Goal: Task Accomplishment & Management: Complete application form

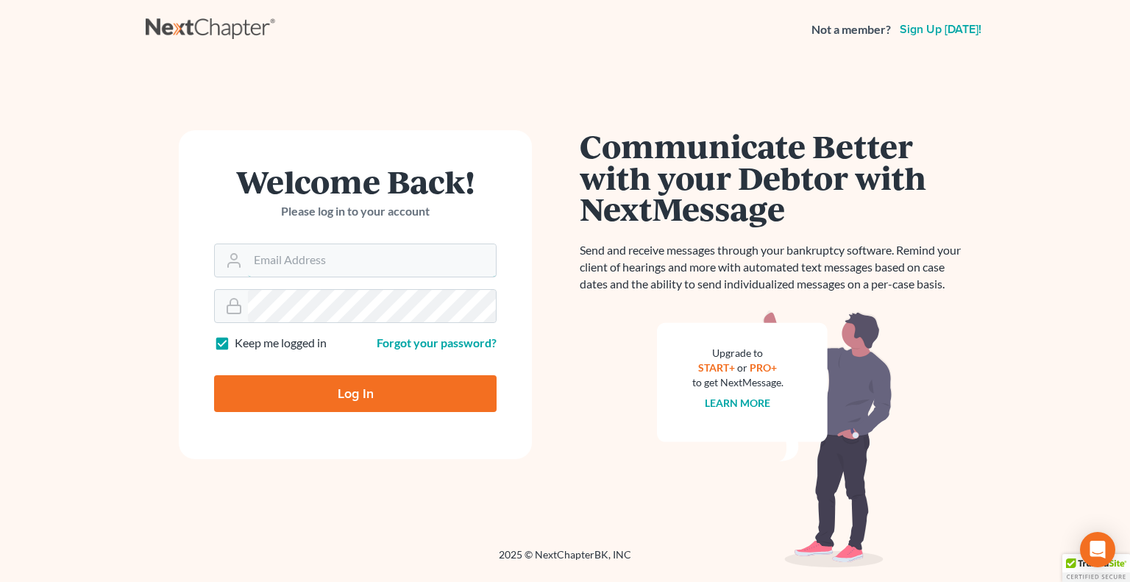
type input "[EMAIL_ADDRESS][DOMAIN_NAME]"
click at [344, 400] on input "Log In" at bounding box center [355, 393] width 283 height 37
type input "Thinking..."
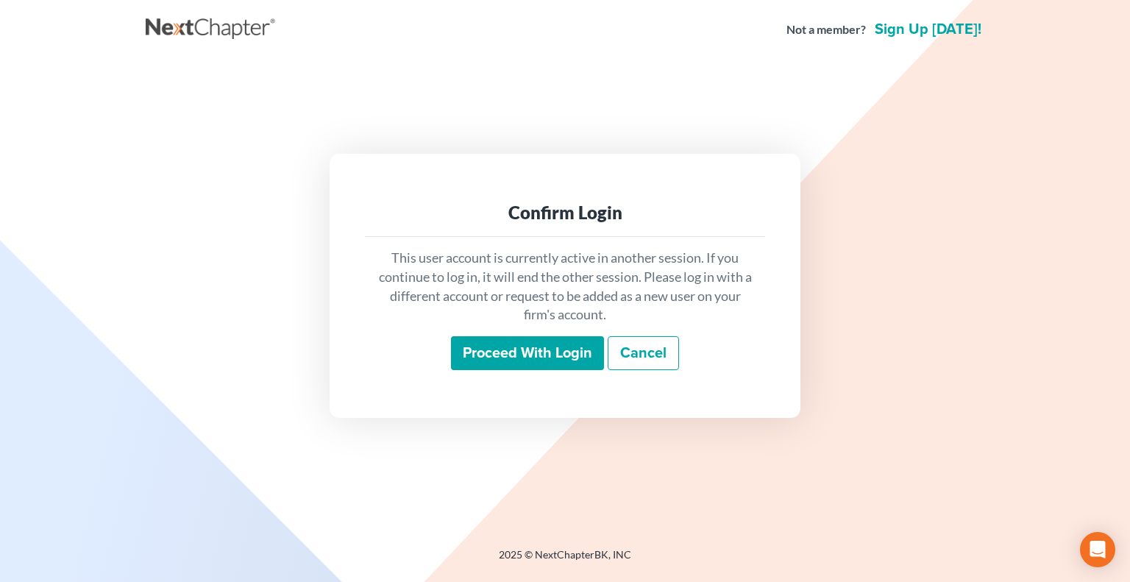
click at [538, 358] on input "Proceed with login" at bounding box center [527, 353] width 153 height 34
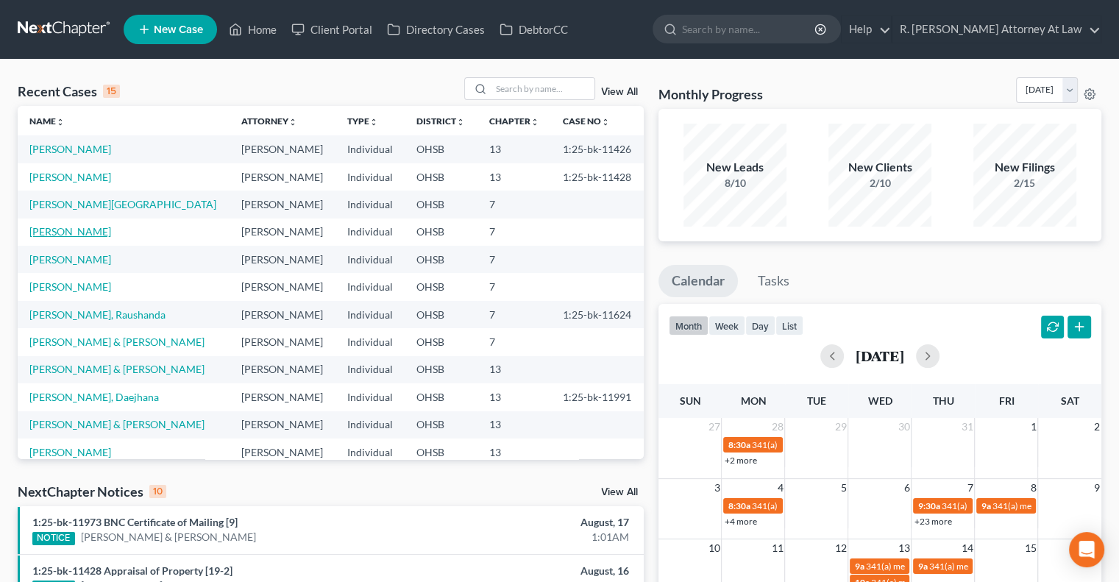
click at [77, 230] on link "[PERSON_NAME]" at bounding box center [70, 231] width 82 height 13
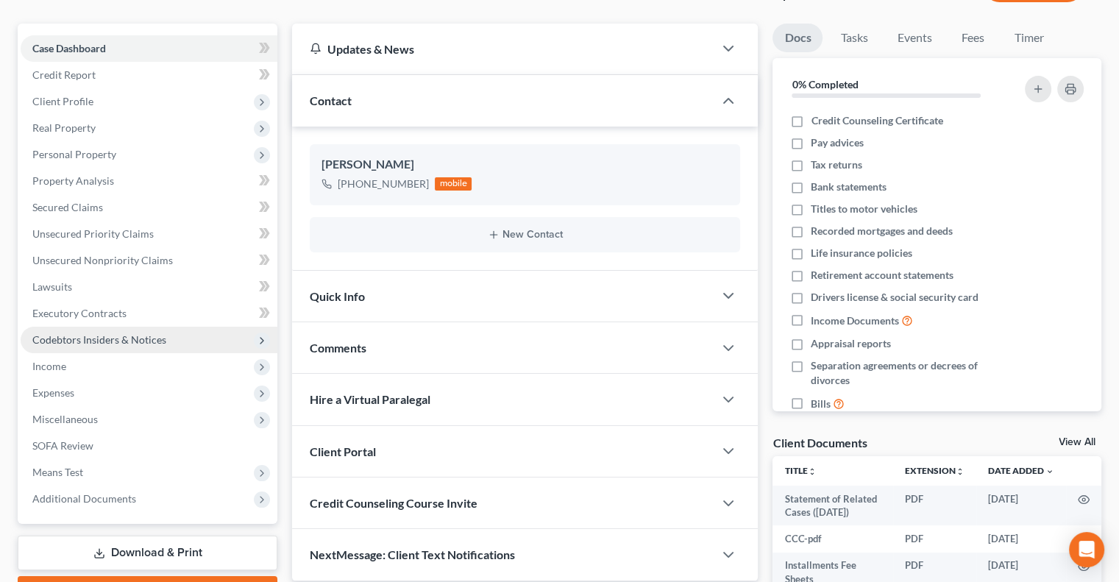
scroll to position [147, 0]
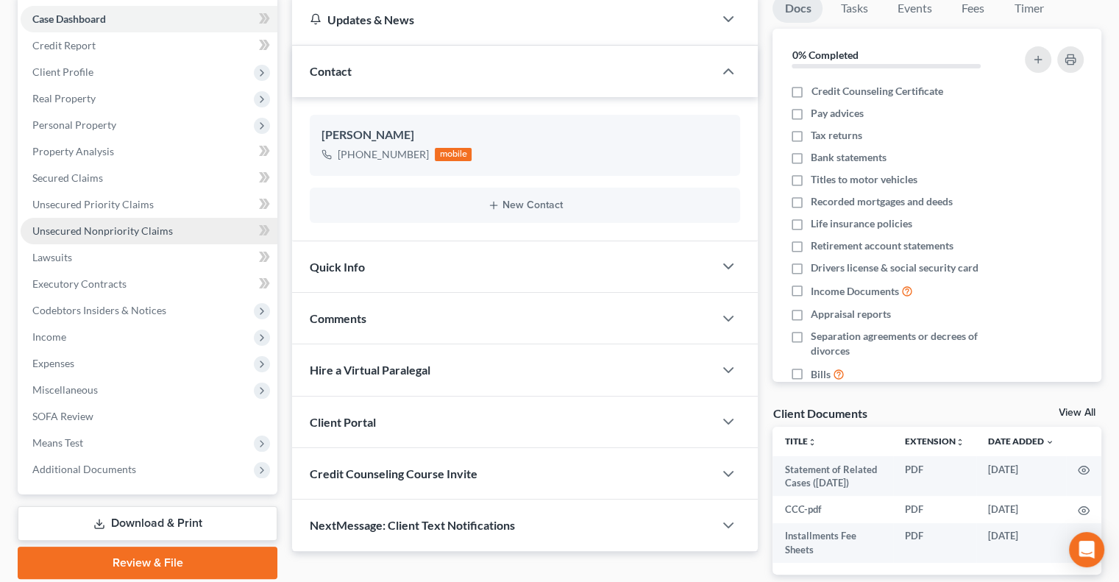
click at [60, 232] on span "Unsecured Nonpriority Claims" at bounding box center [102, 230] width 141 height 13
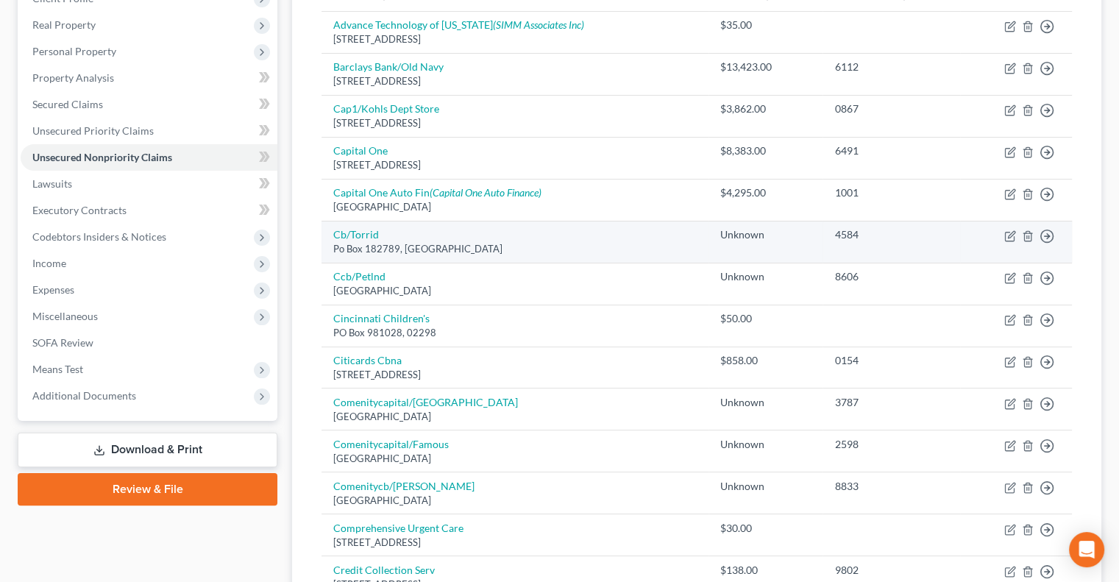
scroll to position [147, 0]
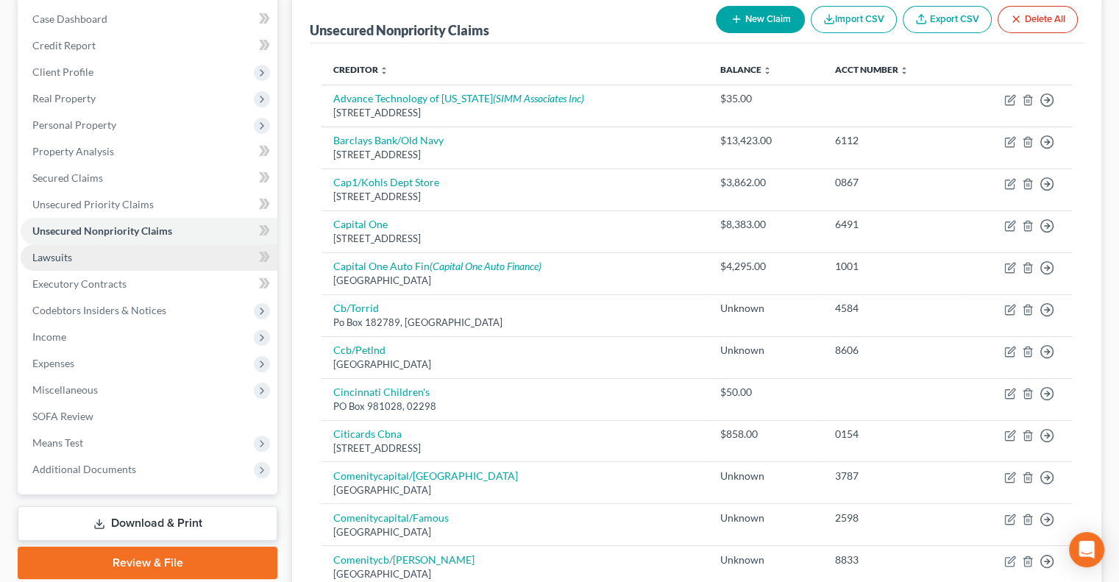
click at [33, 258] on span "Lawsuits" at bounding box center [52, 257] width 40 height 13
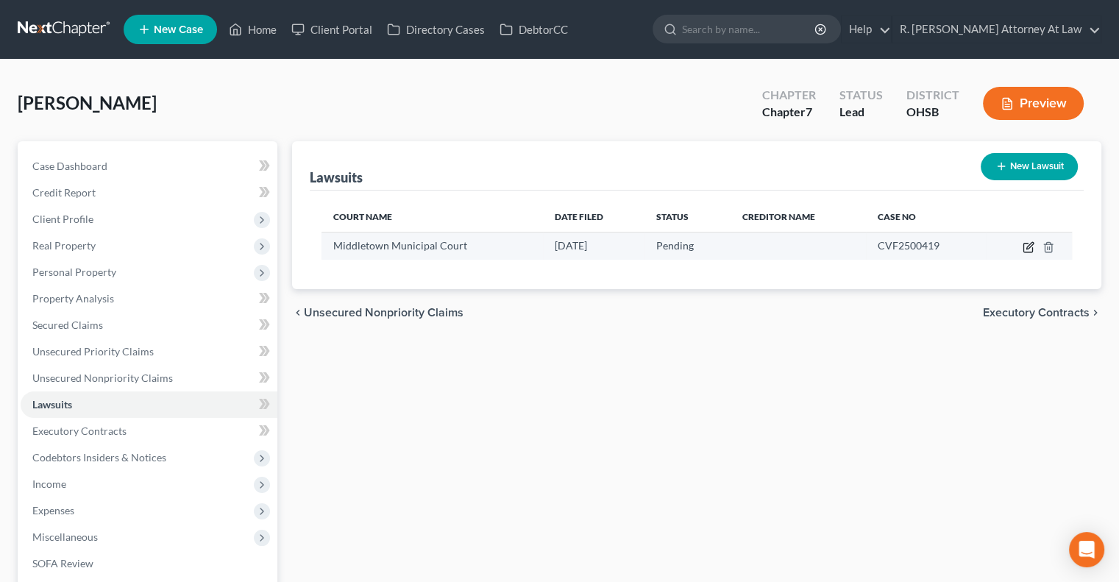
click at [1029, 243] on icon "button" at bounding box center [1029, 247] width 12 height 12
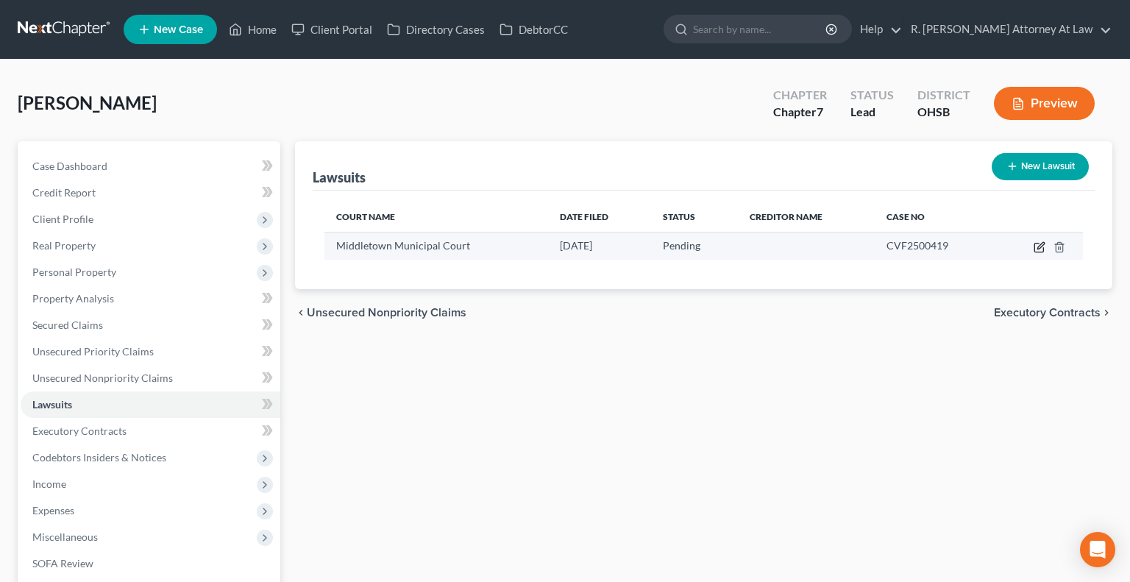
select select "36"
select select "0"
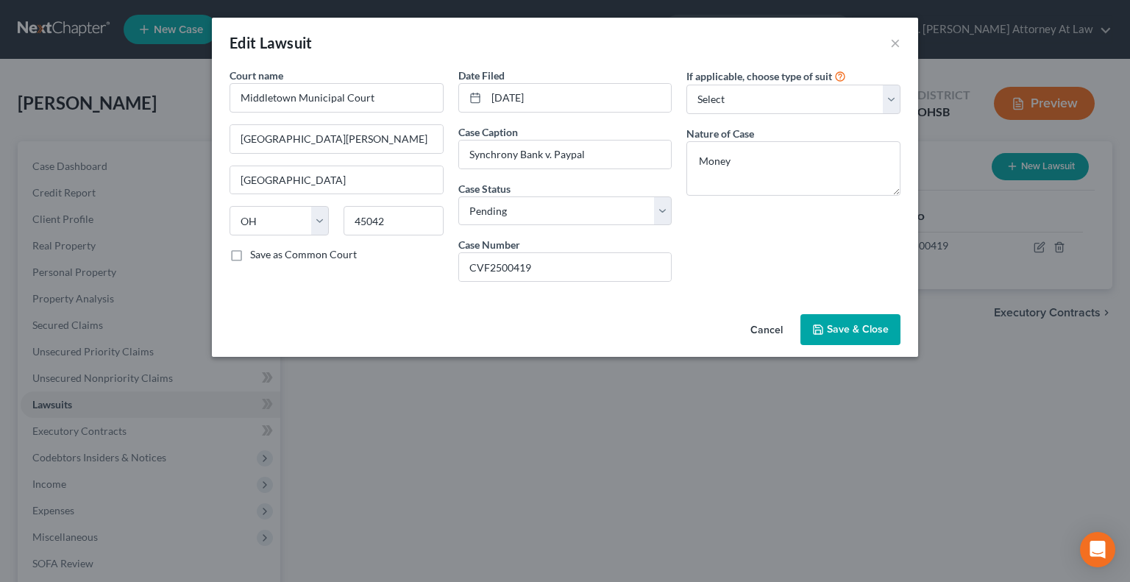
click at [837, 335] on button "Save & Close" at bounding box center [851, 329] width 100 height 31
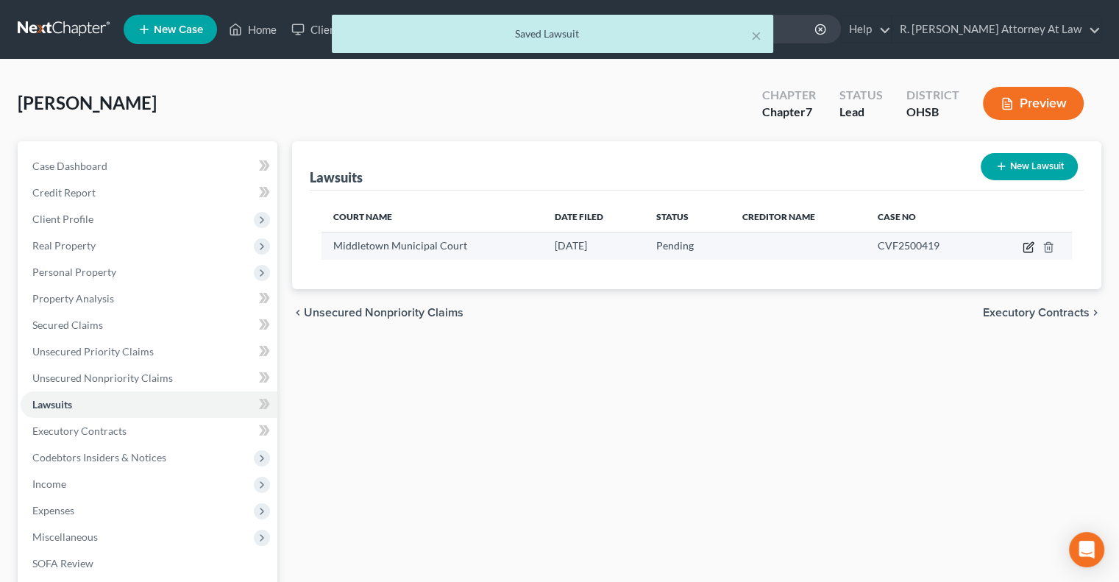
click at [1027, 246] on icon "button" at bounding box center [1030, 245] width 7 height 7
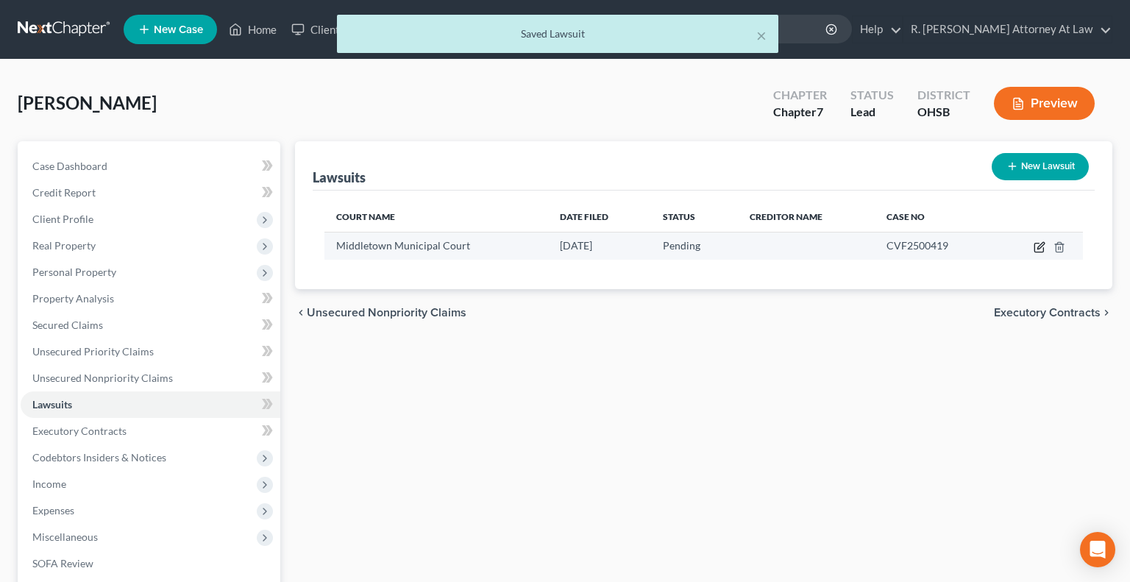
select select "36"
select select "0"
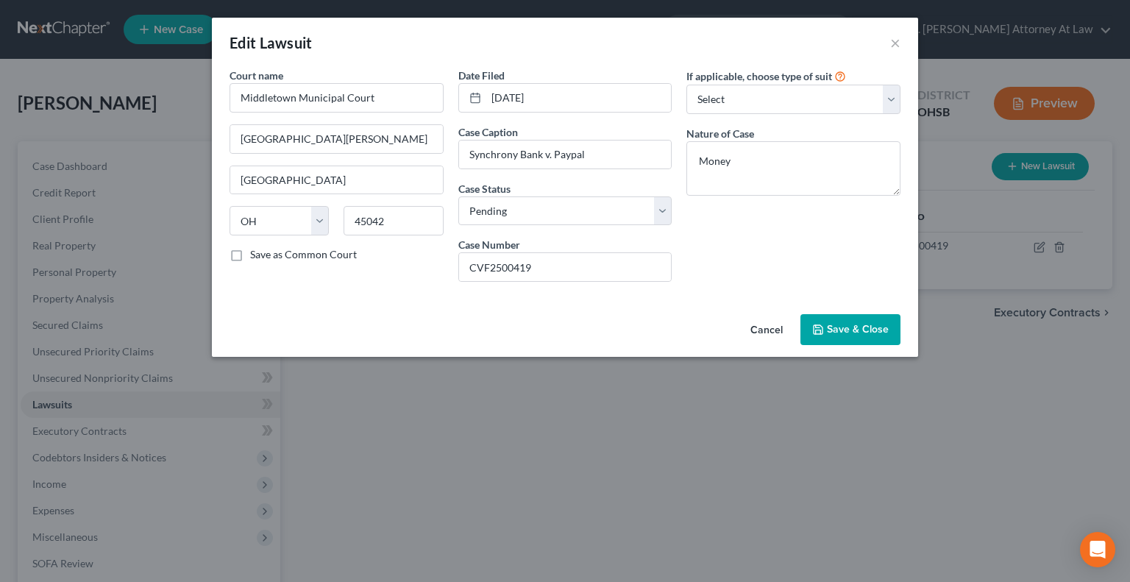
click at [824, 321] on button "Save & Close" at bounding box center [851, 329] width 100 height 31
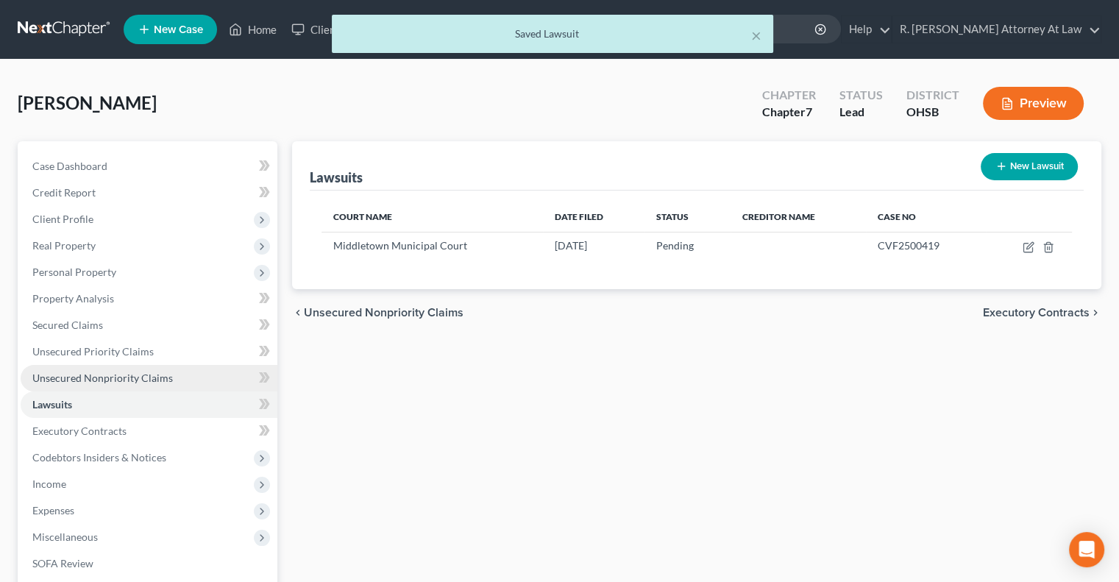
click at [103, 370] on link "Unsecured Nonpriority Claims" at bounding box center [149, 378] width 257 height 26
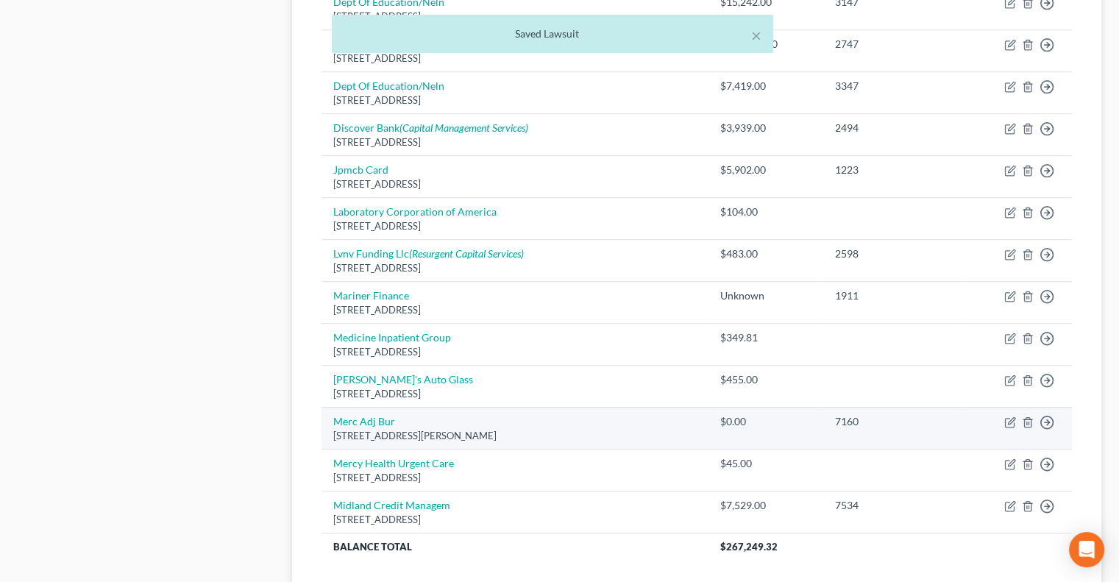
scroll to position [1112, 0]
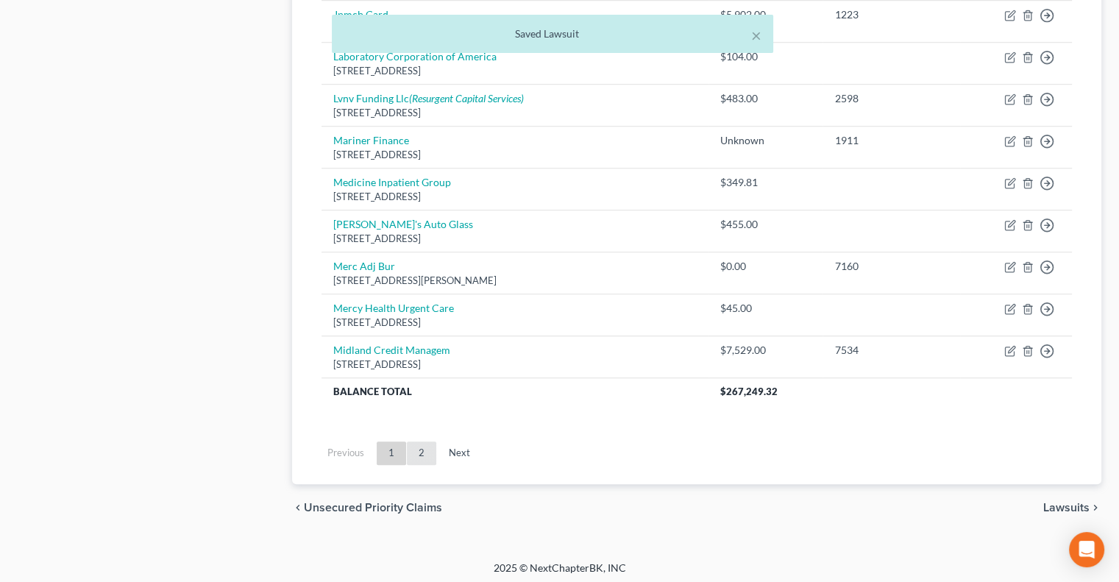
click at [426, 452] on link "2" at bounding box center [421, 454] width 29 height 24
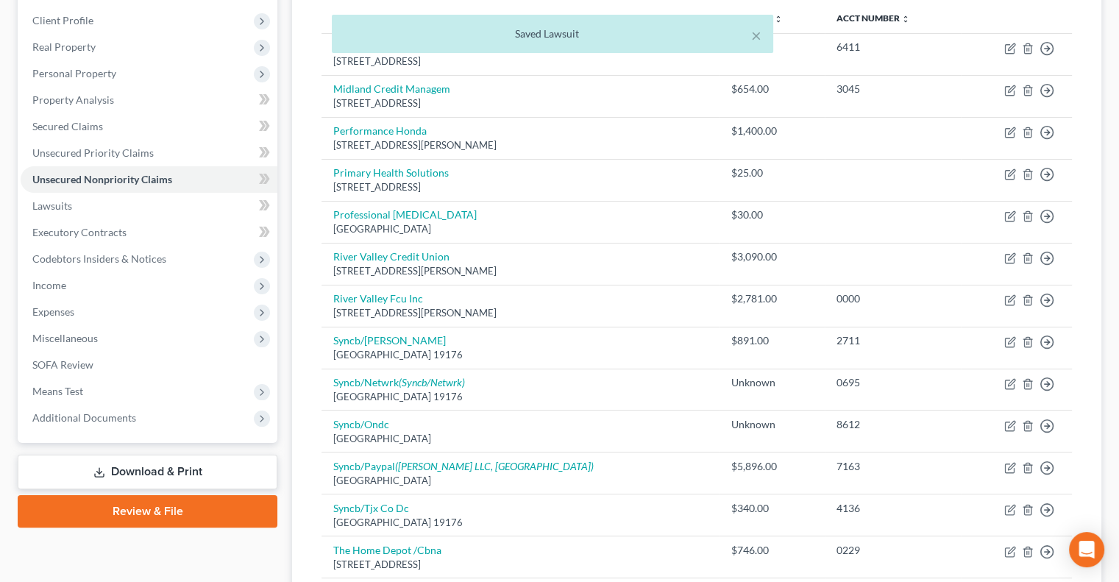
scroll to position [527, 0]
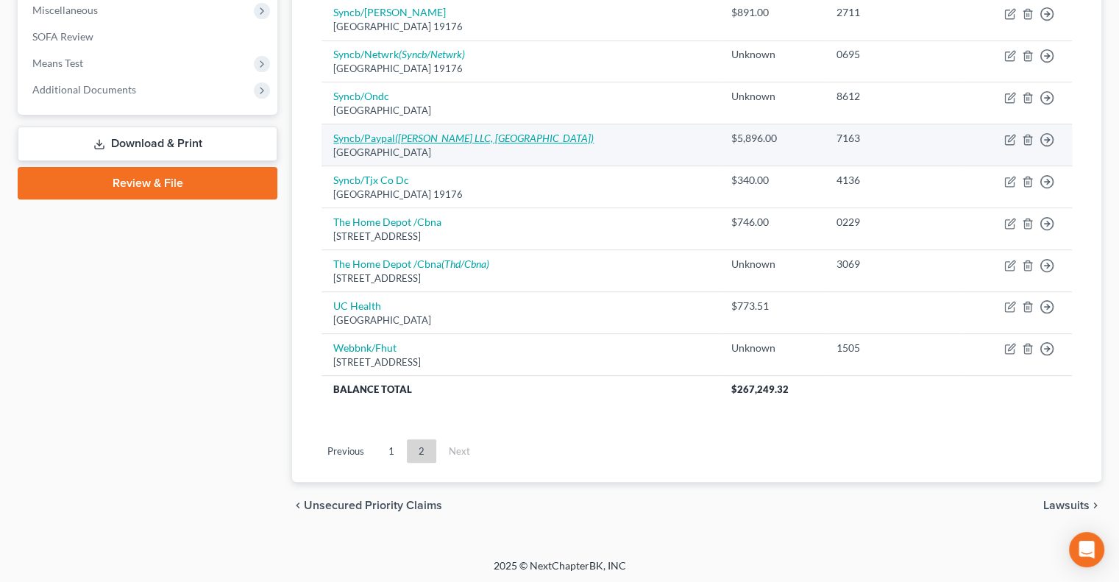
click at [380, 132] on link "Syncb/Paypal (Javitch Block LLC, Middletown Municipal Court)" at bounding box center [463, 138] width 261 height 13
select select "39"
select select "1"
select select "0"
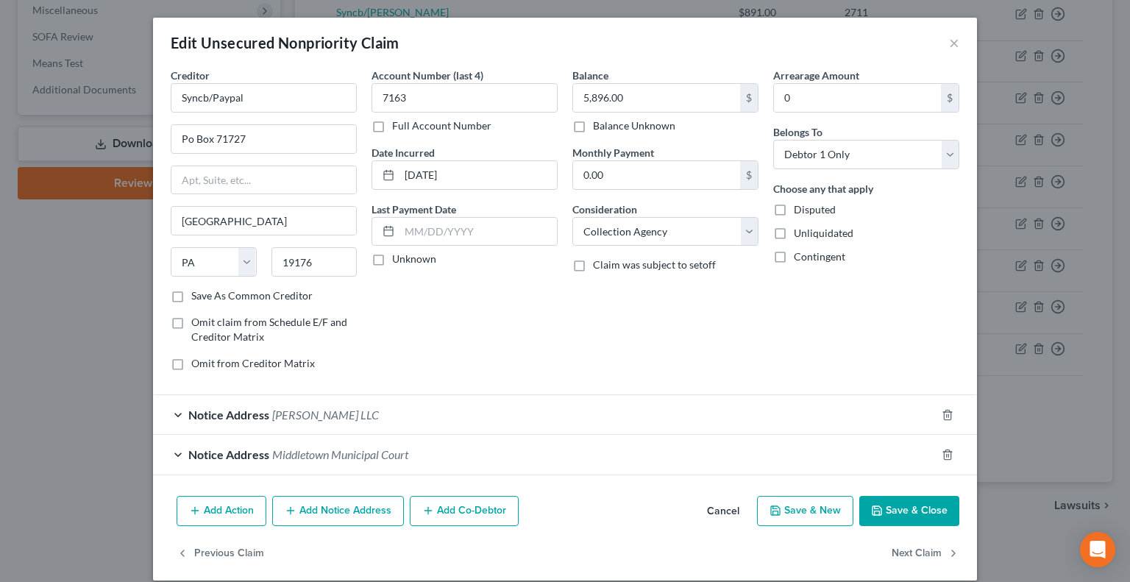
click at [907, 507] on button "Save & Close" at bounding box center [910, 511] width 100 height 31
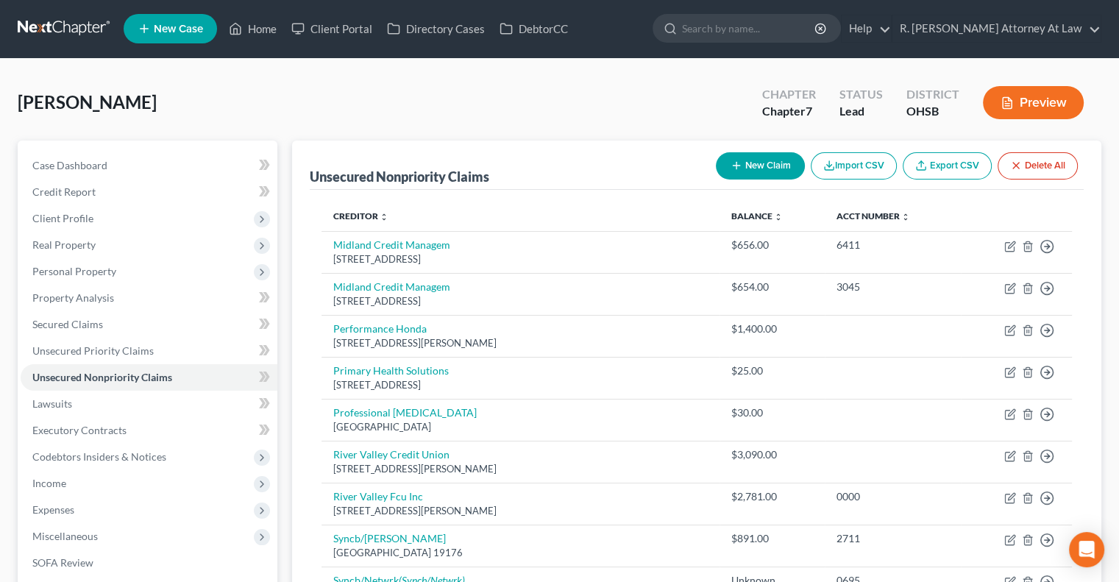
scroll to position [0, 0]
click at [735, 32] on input "search" at bounding box center [749, 28] width 135 height 27
type input "gillespie"
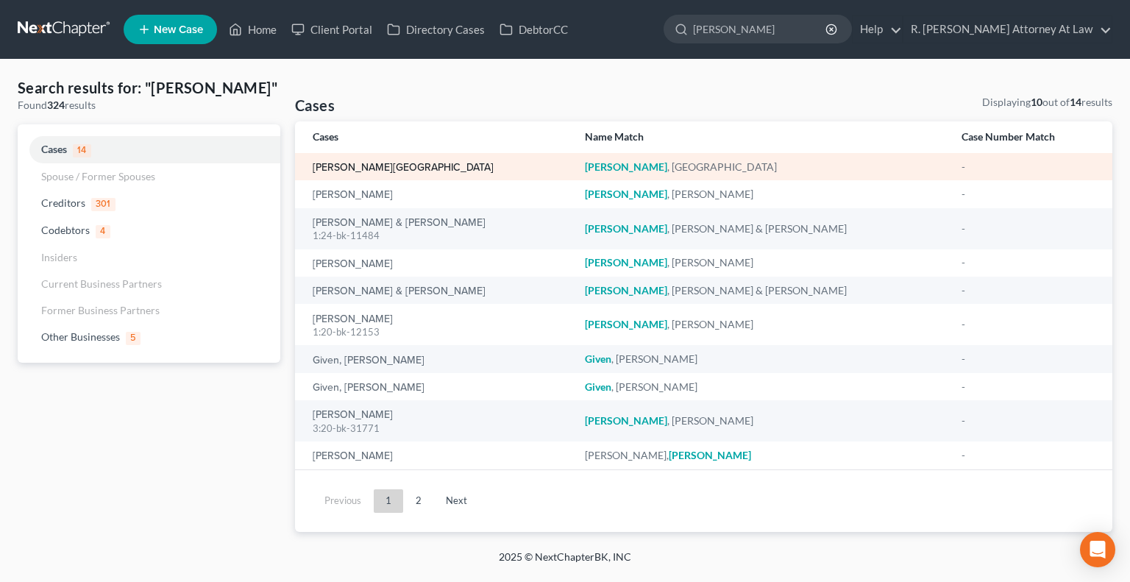
click at [322, 169] on link "[PERSON_NAME][GEOGRAPHIC_DATA]" at bounding box center [403, 168] width 181 height 10
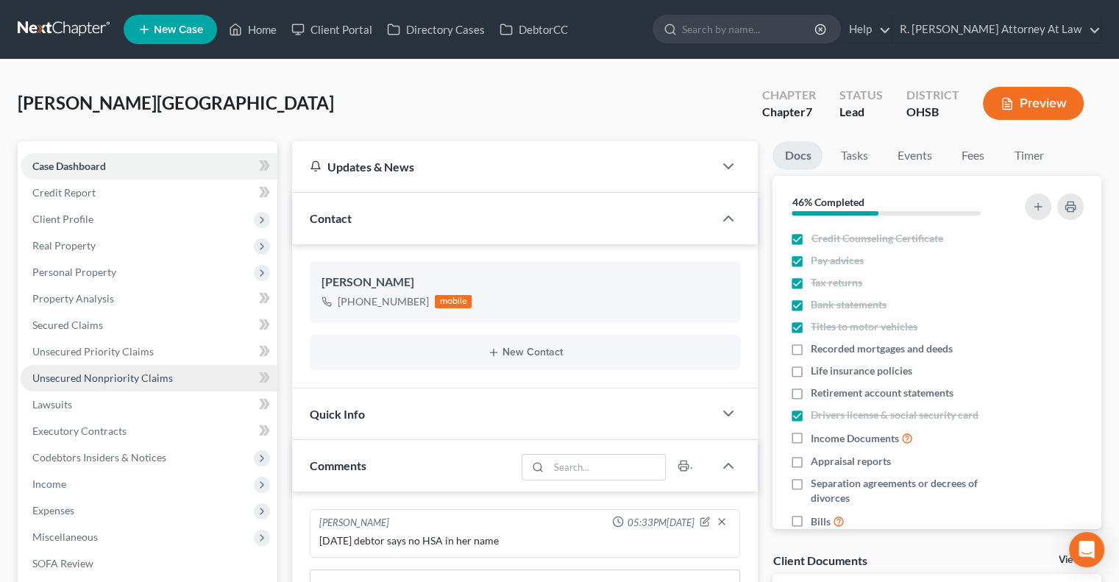
click at [85, 379] on span "Unsecured Nonpriority Claims" at bounding box center [102, 378] width 141 height 13
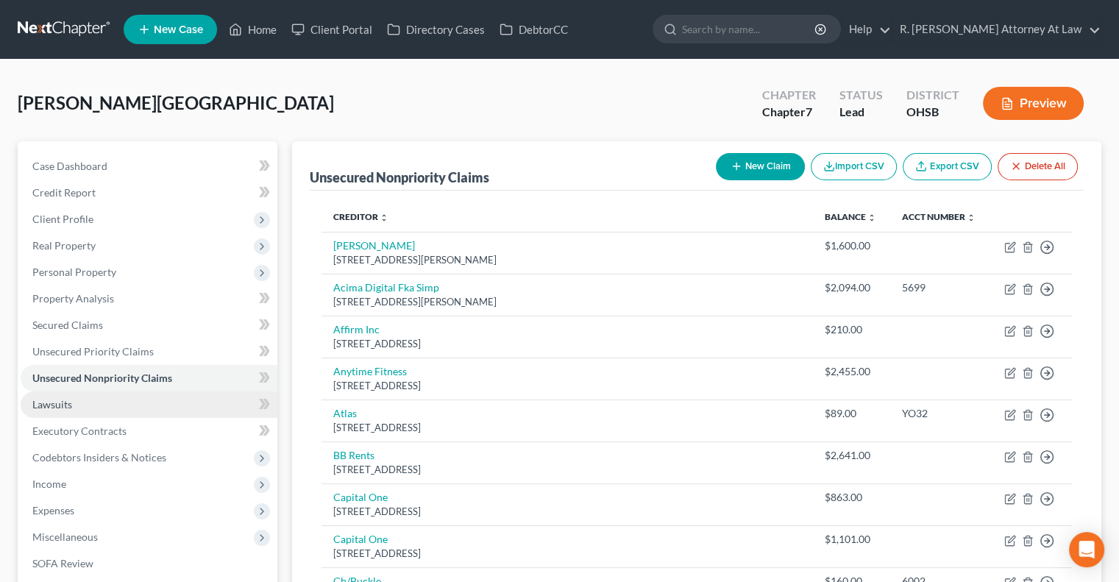
click at [68, 399] on span "Lawsuits" at bounding box center [52, 404] width 40 height 13
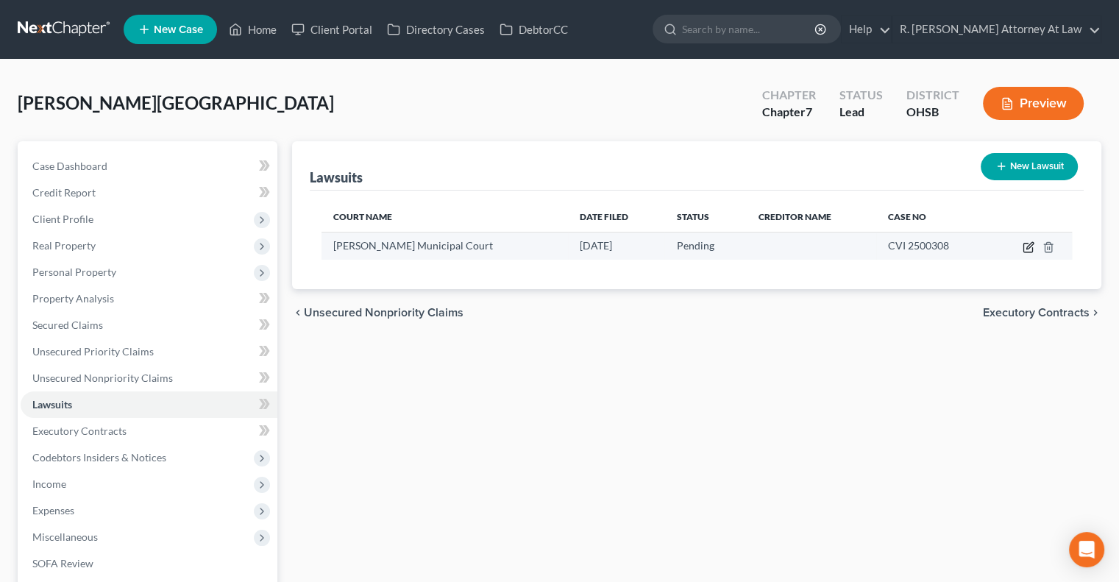
click at [1031, 249] on icon "button" at bounding box center [1029, 247] width 12 height 12
select select "36"
select select "0"
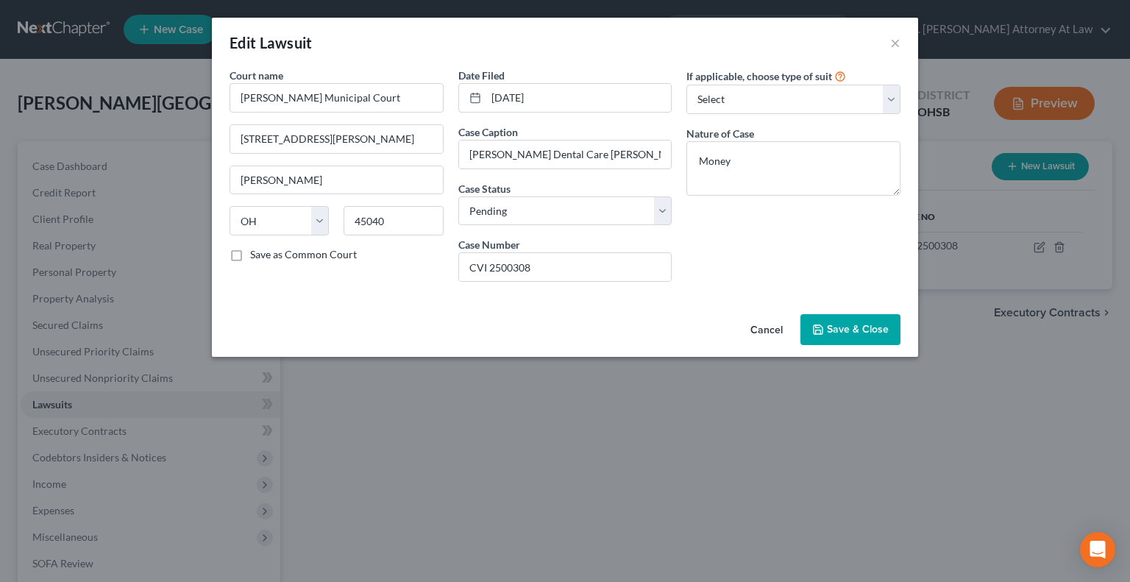
click at [815, 317] on button "Save & Close" at bounding box center [851, 329] width 100 height 31
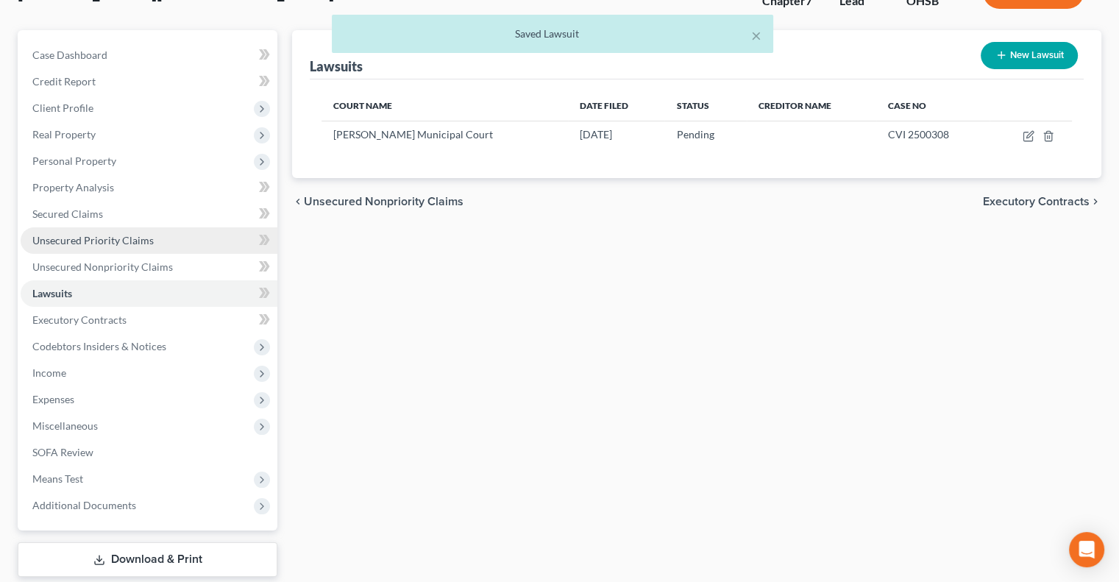
scroll to position [199, 0]
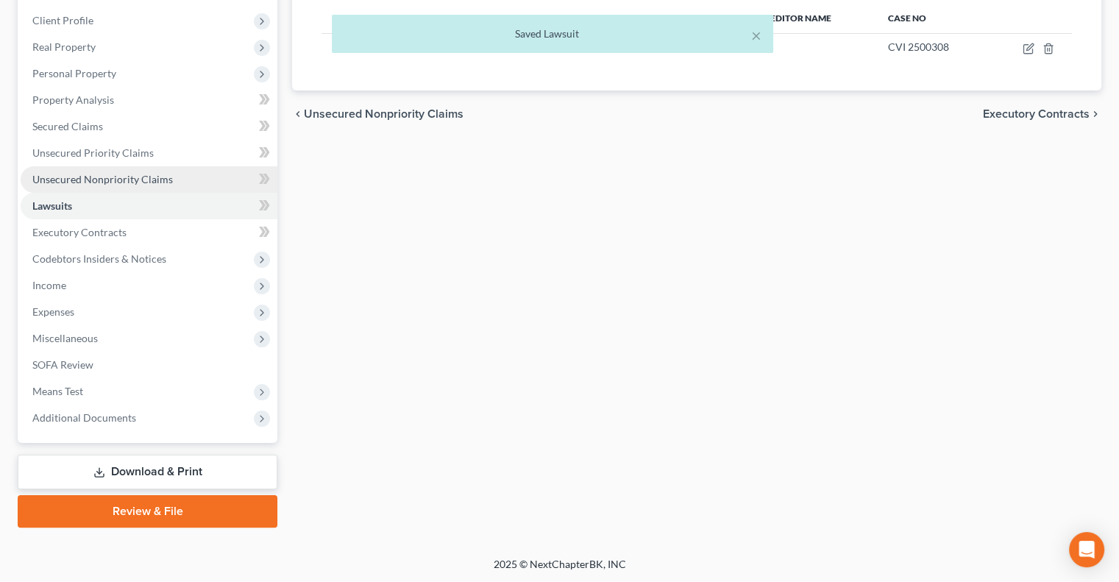
click at [56, 173] on span "Unsecured Nonpriority Claims" at bounding box center [102, 179] width 141 height 13
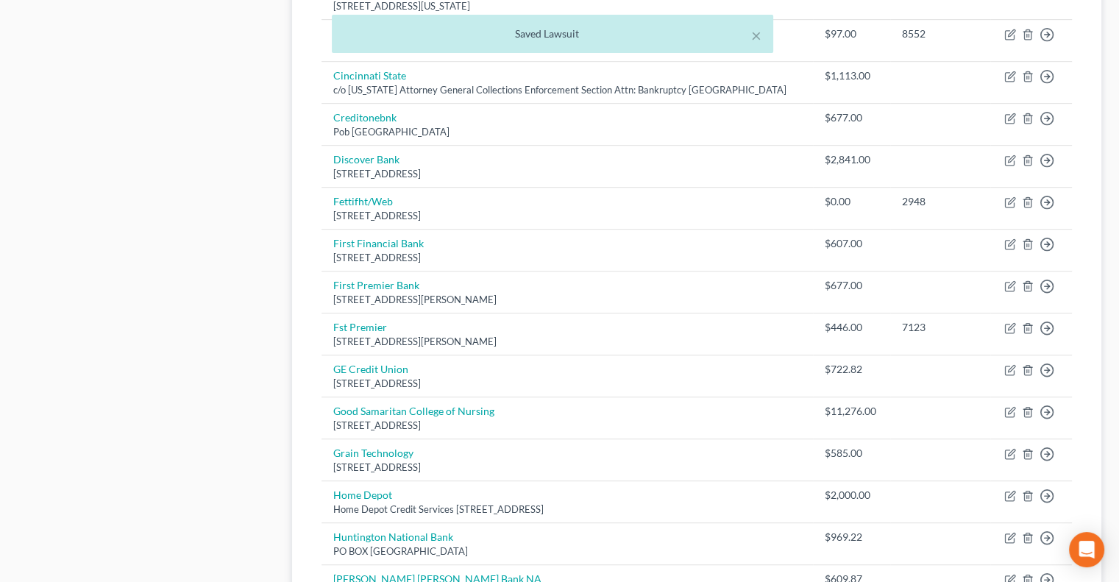
scroll to position [1112, 0]
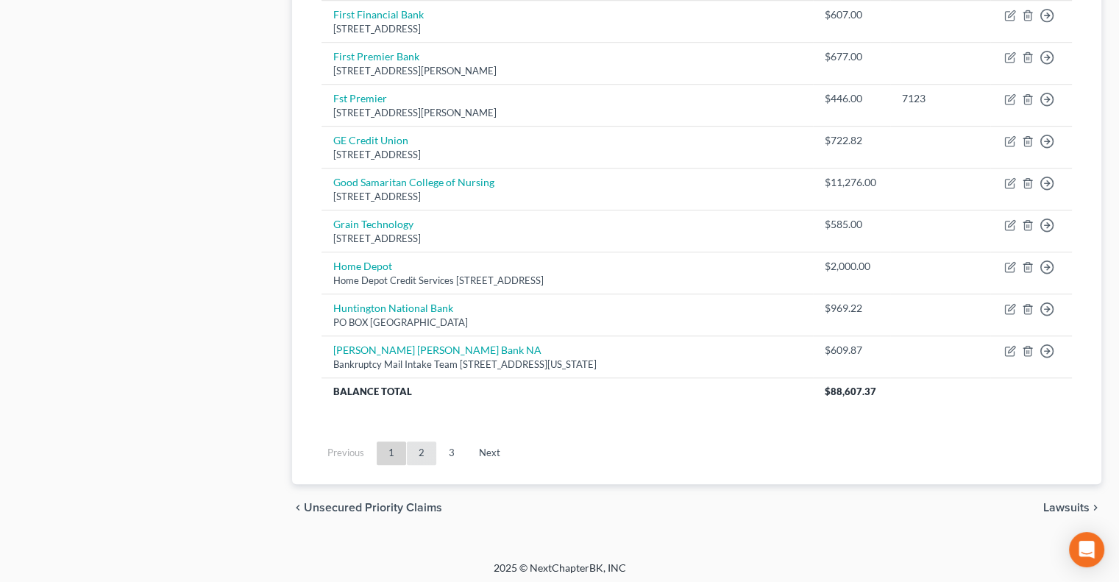
click at [425, 444] on link "2" at bounding box center [421, 454] width 29 height 24
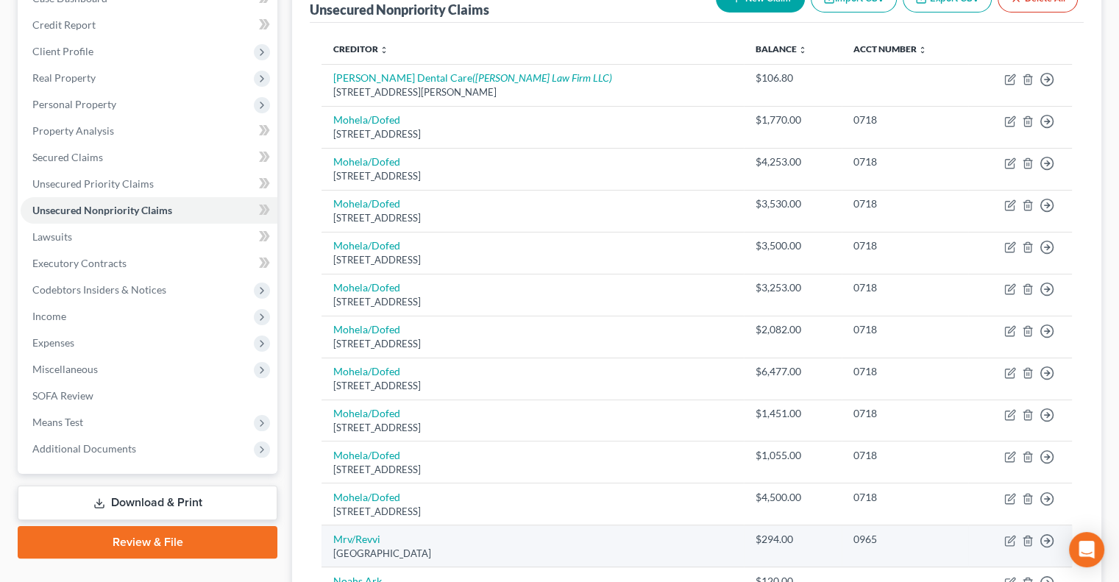
scroll to position [82, 0]
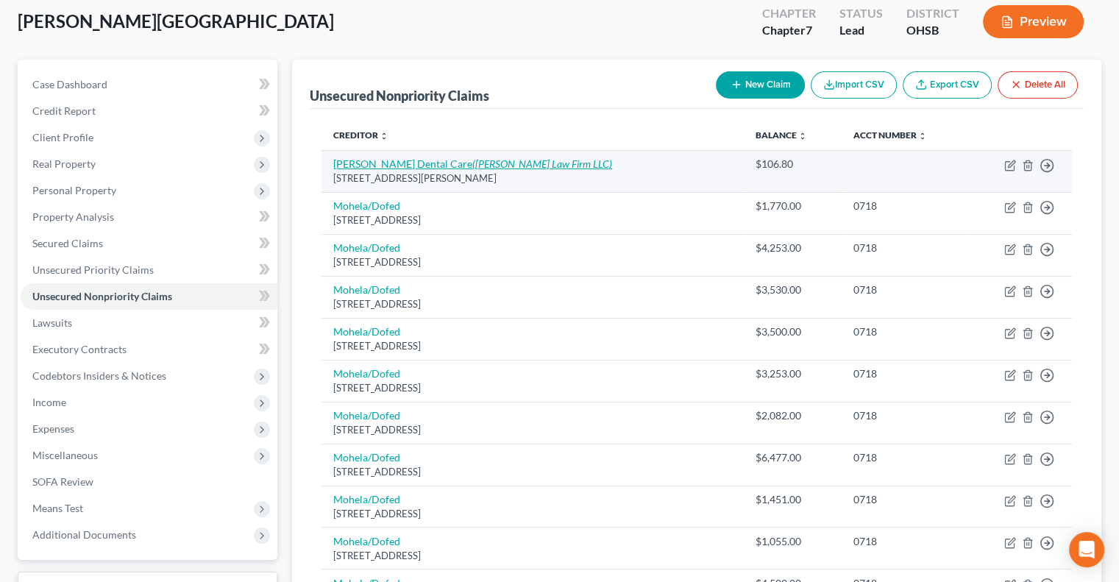
click at [472, 163] on icon "(Thomas D Glennon Law Firm LLC)" at bounding box center [542, 163] width 140 height 13
select select "36"
select select "9"
select select "0"
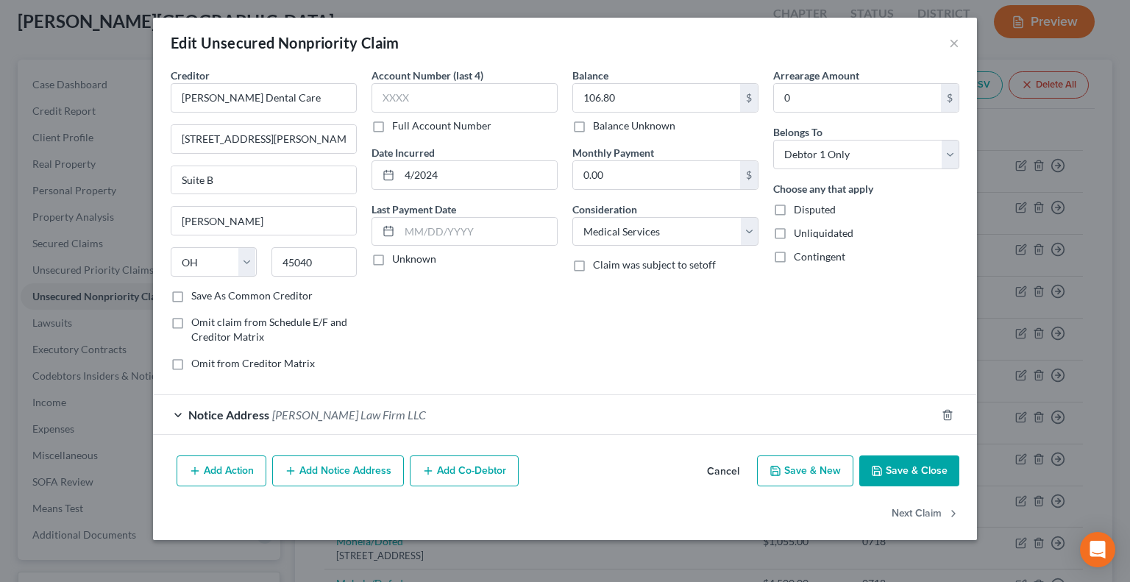
click at [928, 461] on button "Save & Close" at bounding box center [910, 471] width 100 height 31
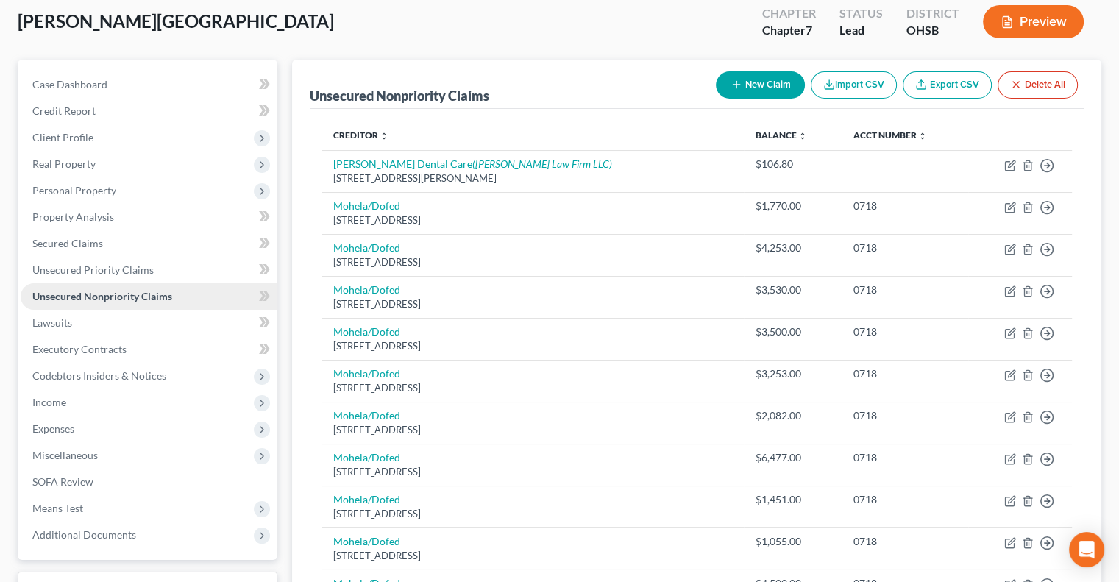
scroll to position [450, 0]
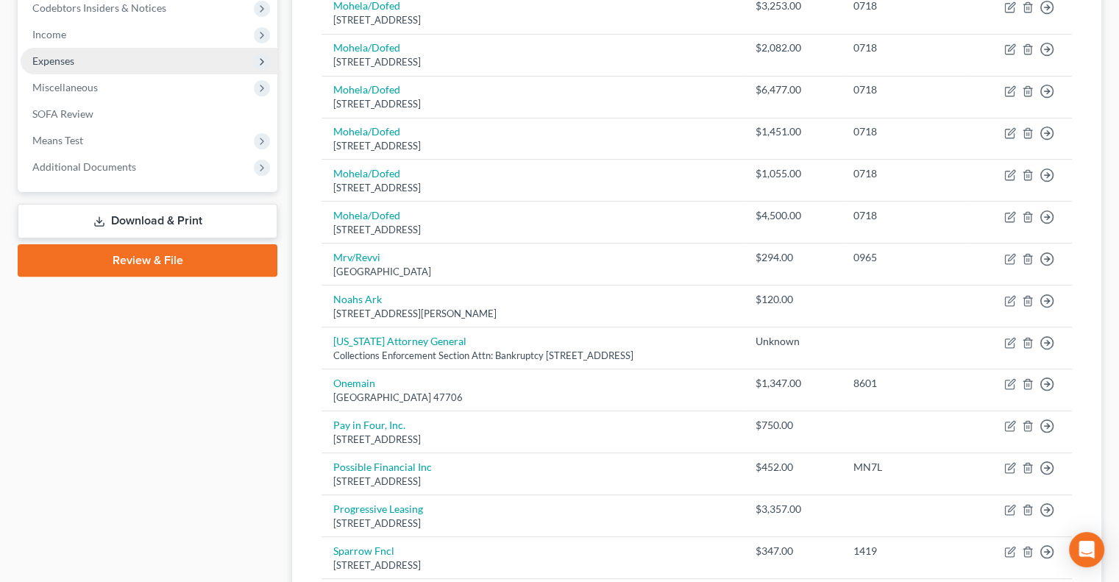
click at [57, 64] on span "Expenses" at bounding box center [53, 60] width 42 height 13
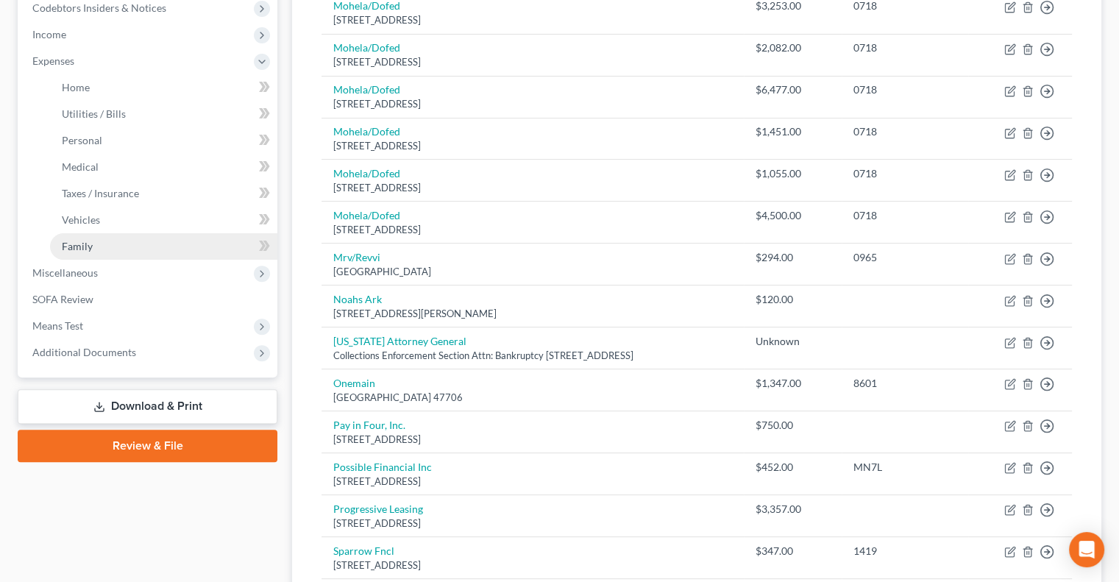
click at [81, 247] on span "Family" at bounding box center [77, 246] width 31 height 13
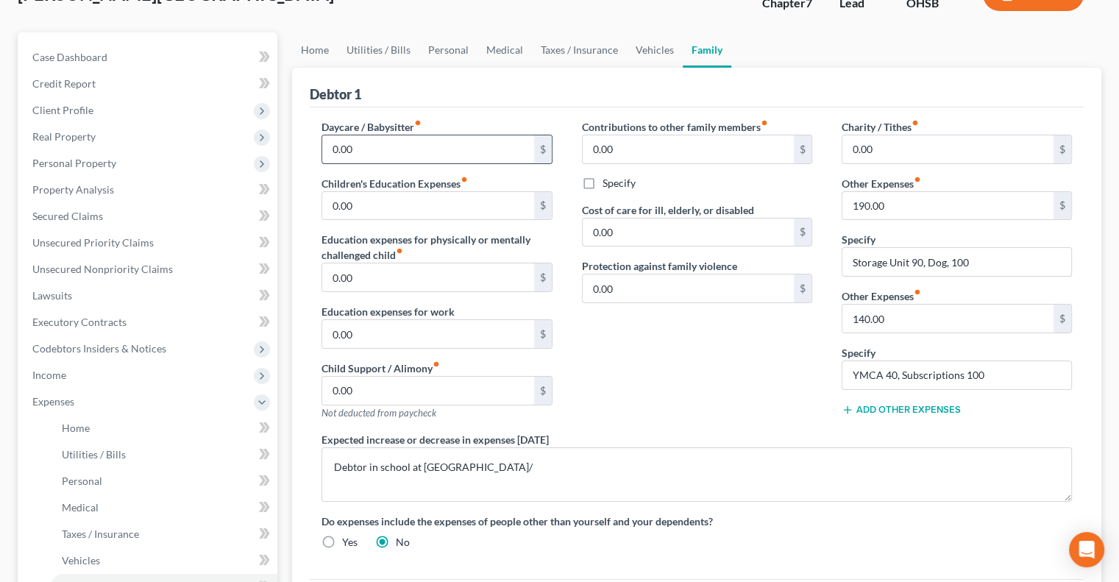
scroll to position [74, 0]
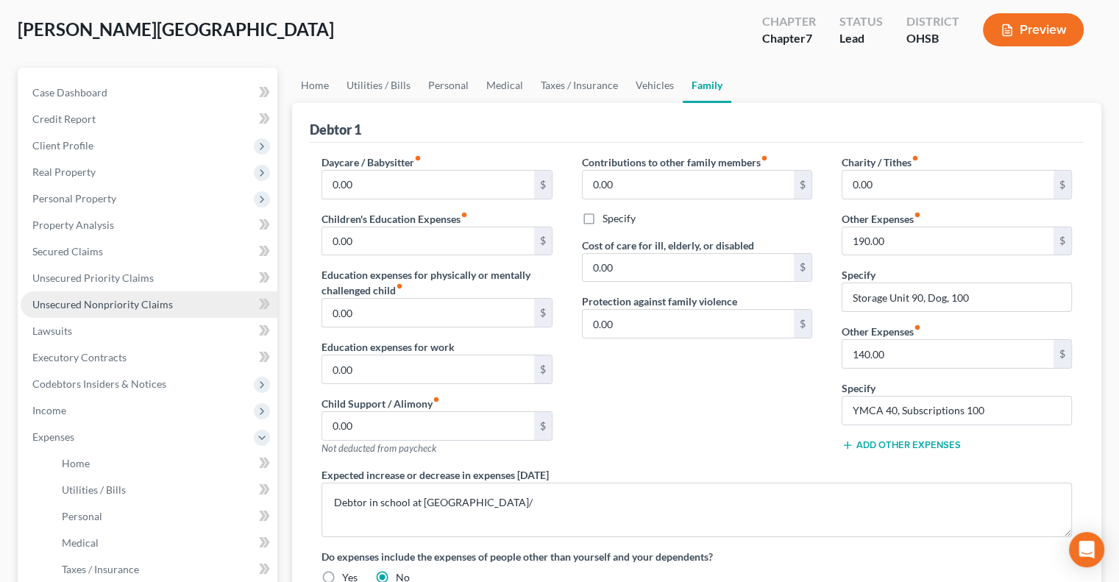
click at [58, 300] on span "Unsecured Nonpriority Claims" at bounding box center [102, 304] width 141 height 13
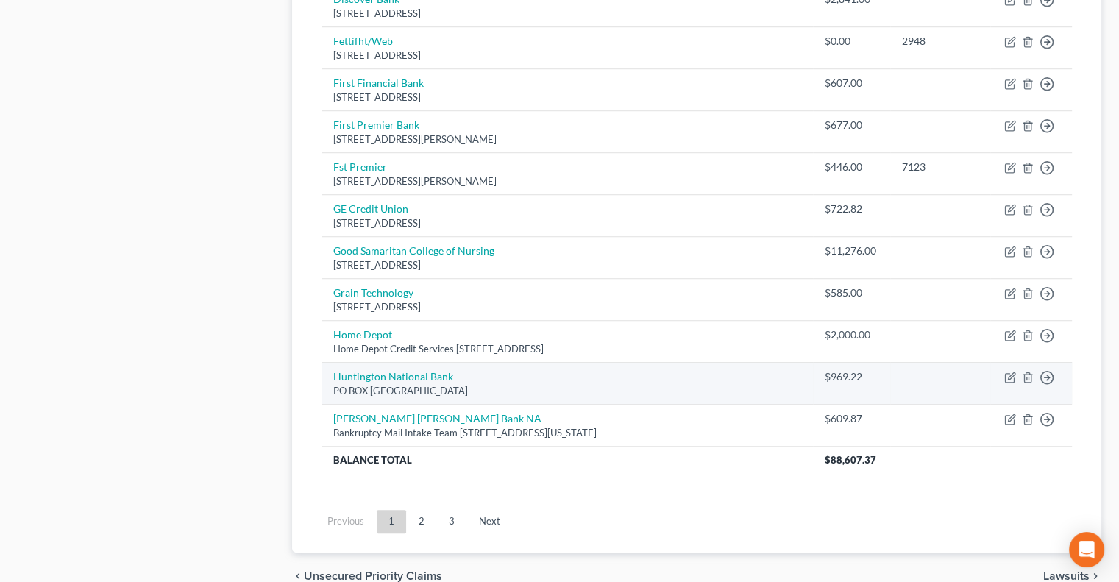
scroll to position [1112, 0]
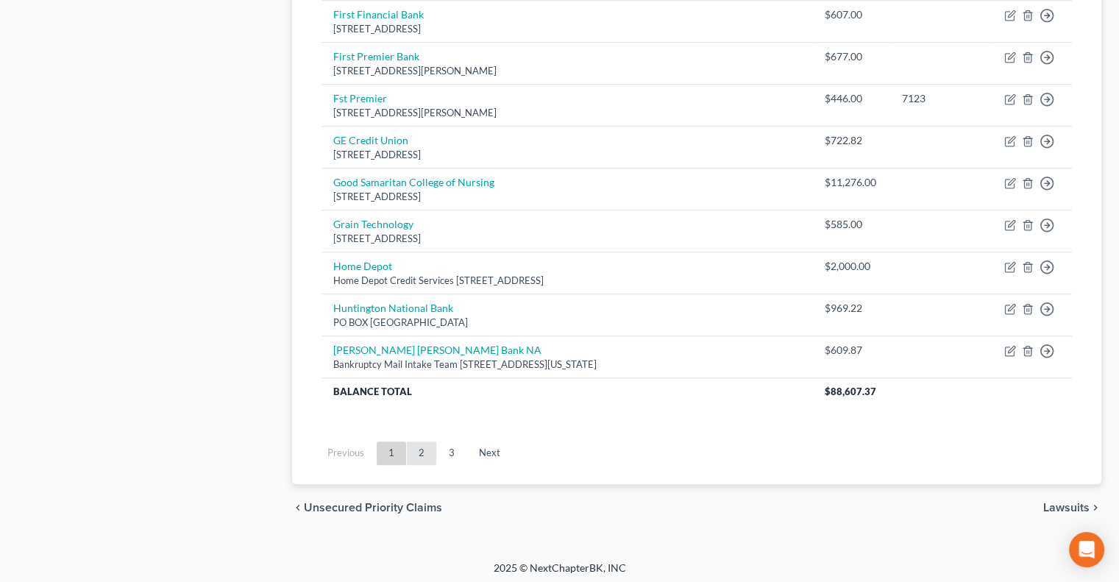
click at [430, 443] on link "2" at bounding box center [421, 454] width 29 height 24
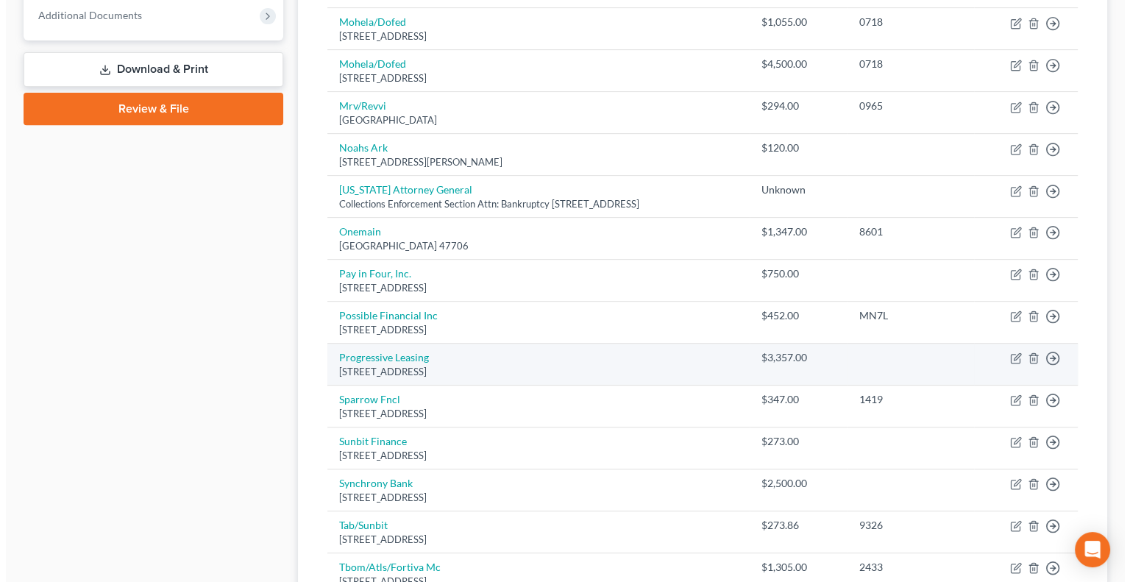
scroll to position [597, 0]
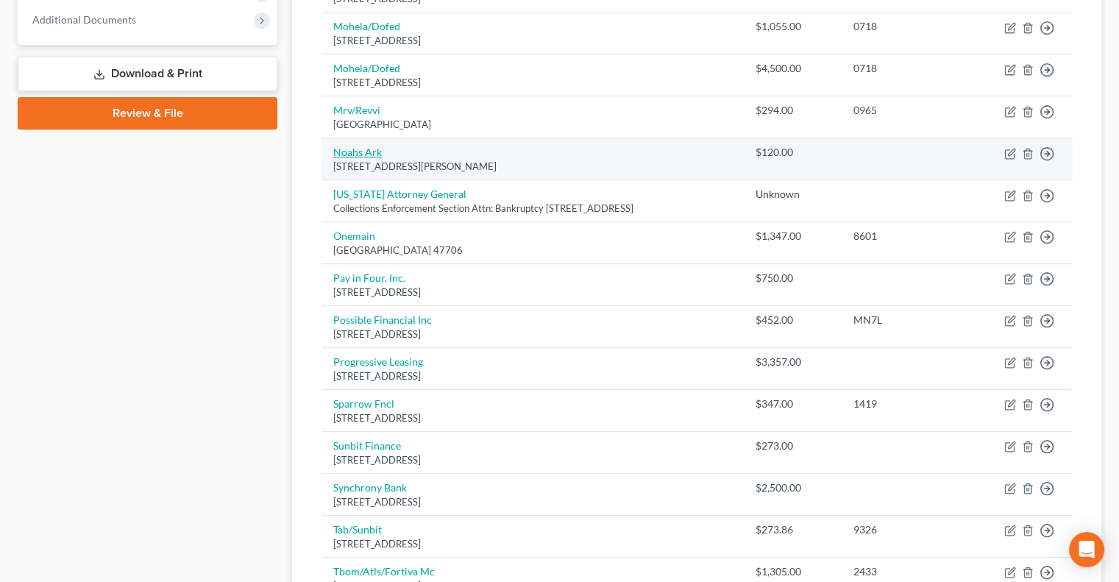
click at [350, 146] on link "Noahs Ark" at bounding box center [357, 152] width 49 height 13
select select "36"
select select "14"
select select "0"
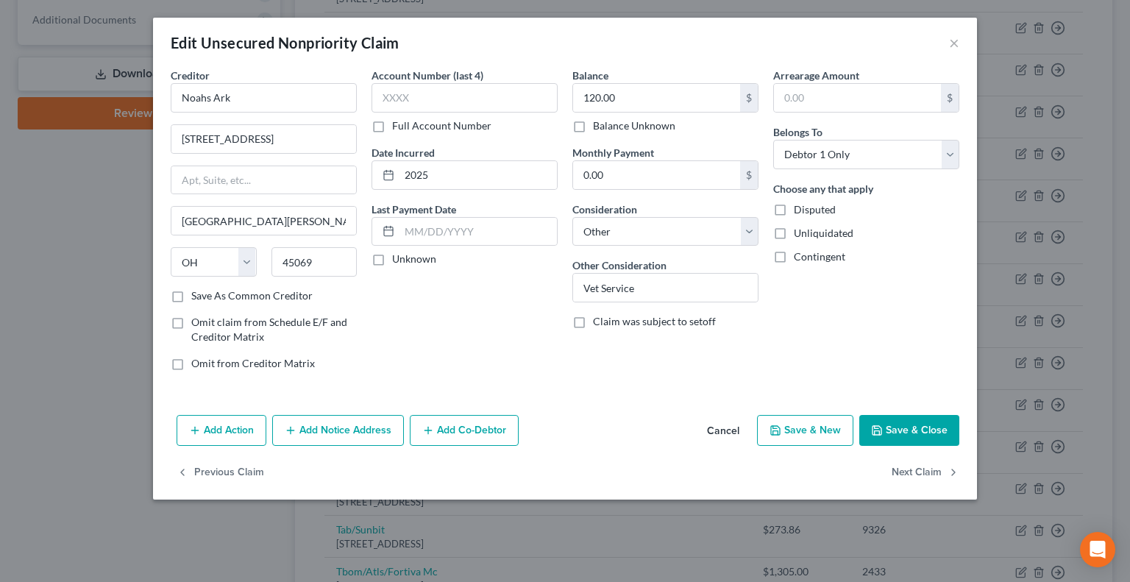
click at [362, 427] on button "Add Notice Address" at bounding box center [338, 430] width 132 height 31
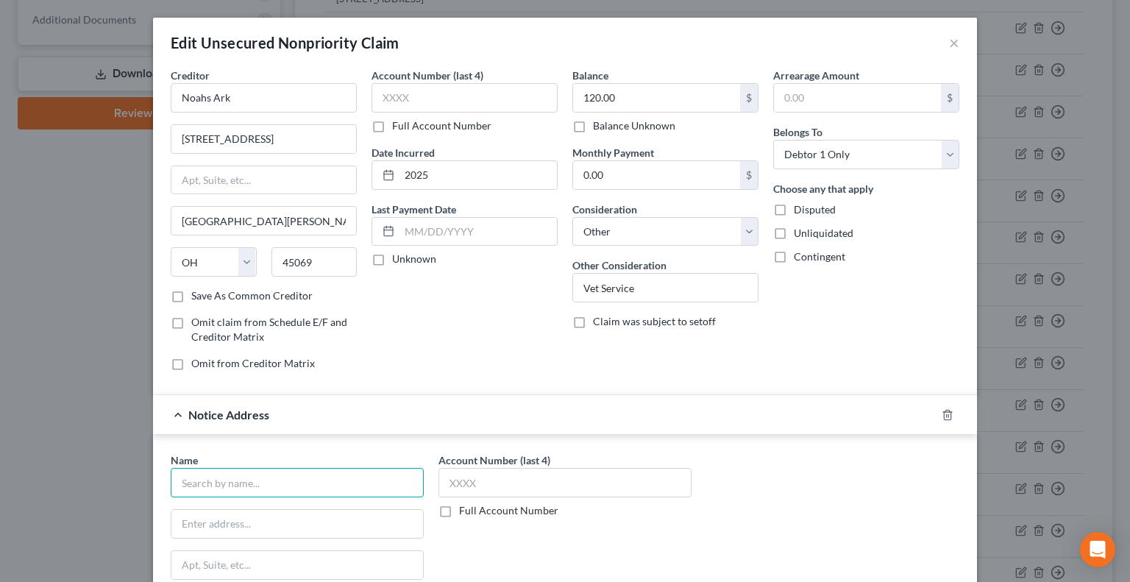
click at [221, 476] on input "text" at bounding box center [297, 482] width 253 height 29
type input "Platinum Recovery"
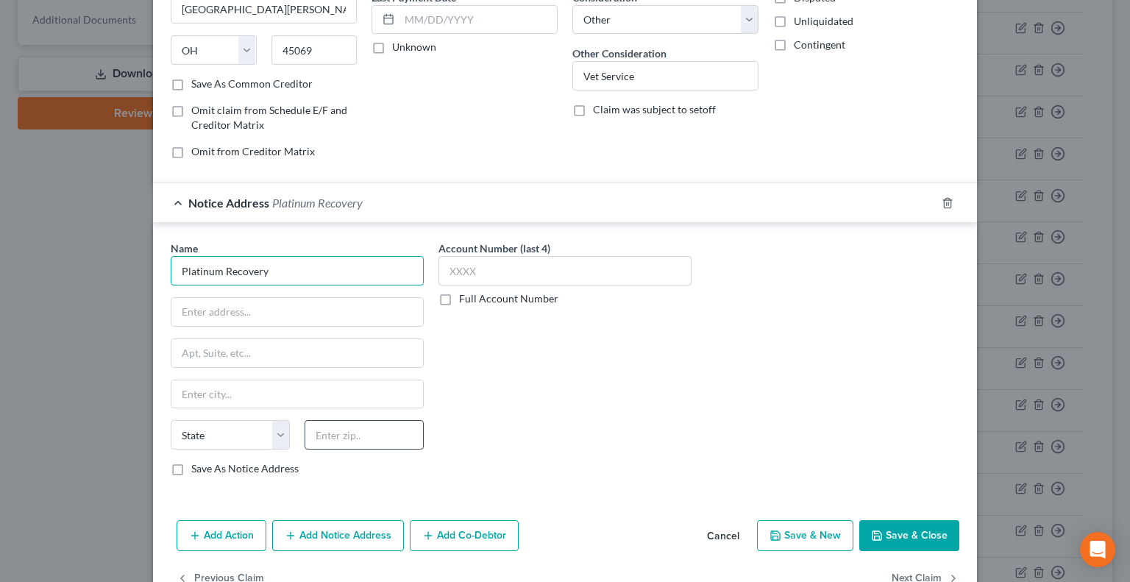
scroll to position [221, 0]
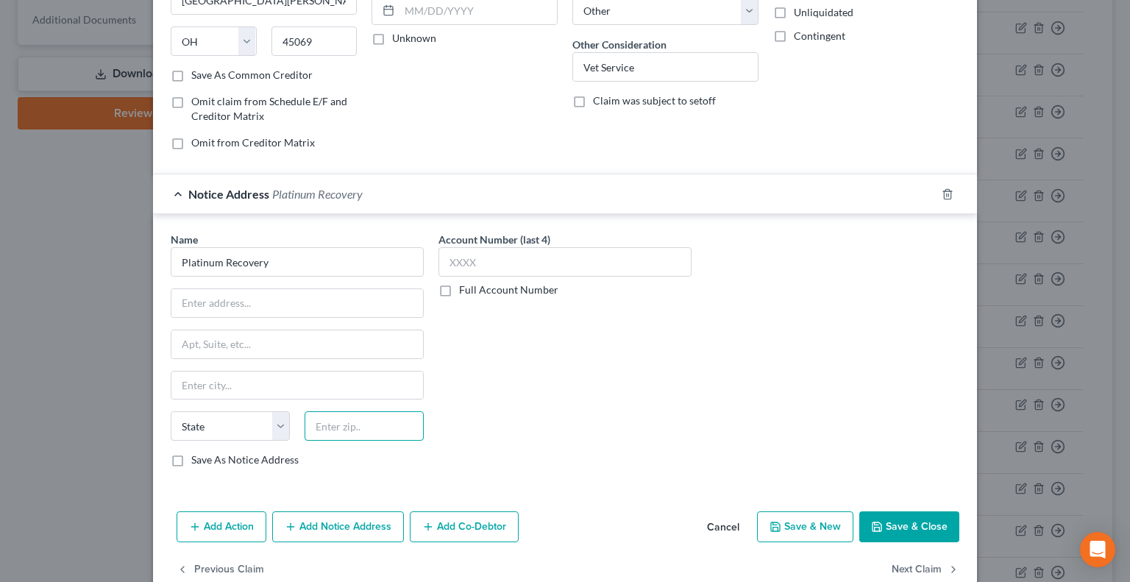
click at [335, 428] on input "text" at bounding box center [364, 425] width 119 height 29
type input "45740"
type input "Jacksonville"
select select "36"
click at [199, 302] on input "text" at bounding box center [297, 303] width 252 height 28
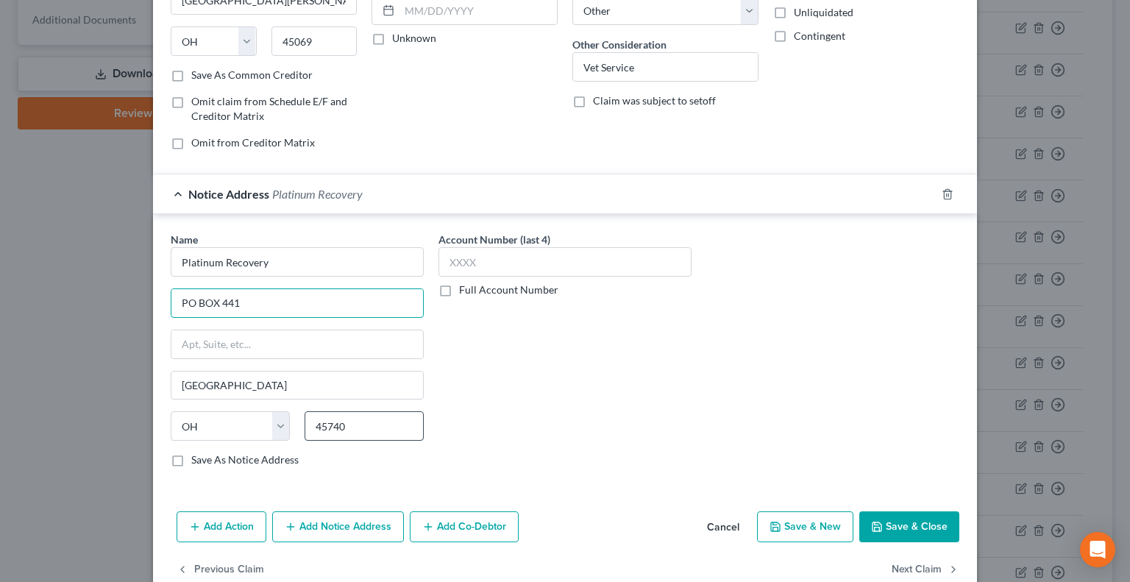
type input "PO BOX 441"
click at [348, 424] on input "45740" at bounding box center [364, 425] width 119 height 29
type input "45750"
type input "Marietta"
click at [441, 318] on div "Account Number (last 4) Full Account Number" at bounding box center [565, 355] width 268 height 247
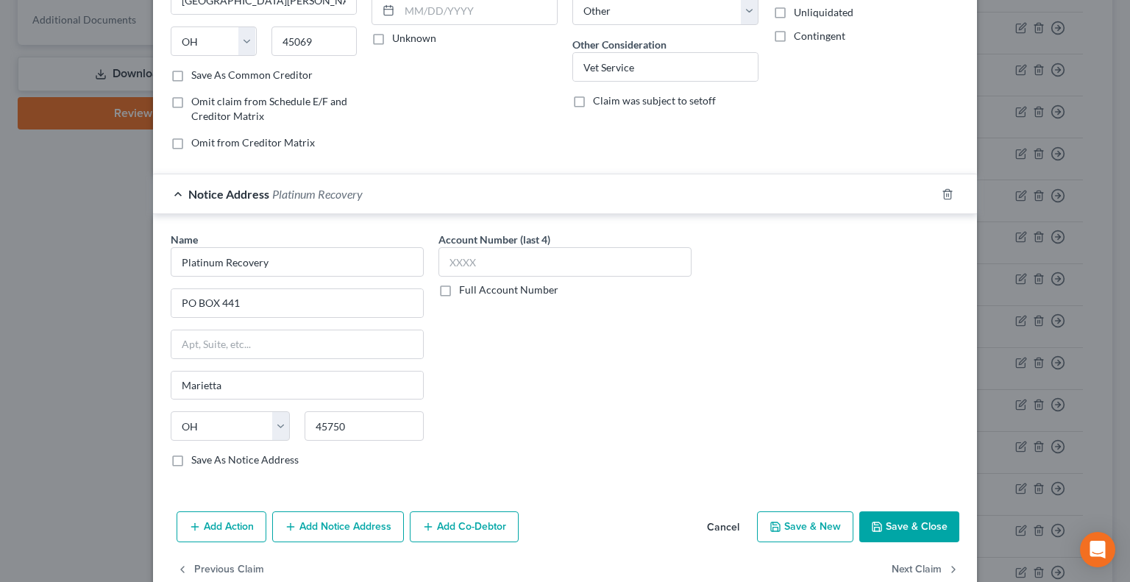
click at [870, 514] on button "Save & Close" at bounding box center [910, 526] width 100 height 31
type input "0"
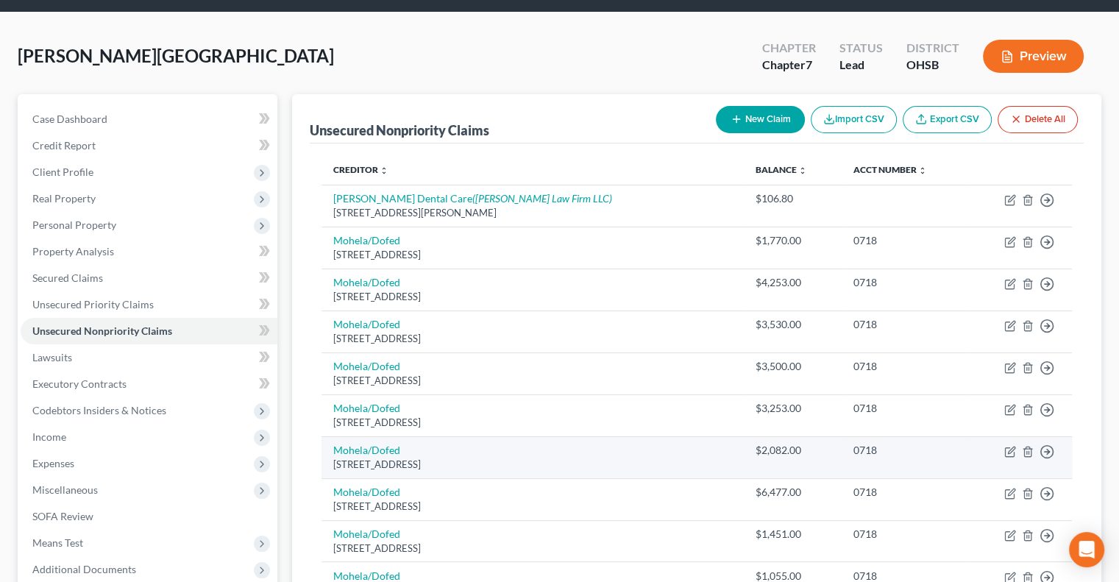
scroll to position [0, 0]
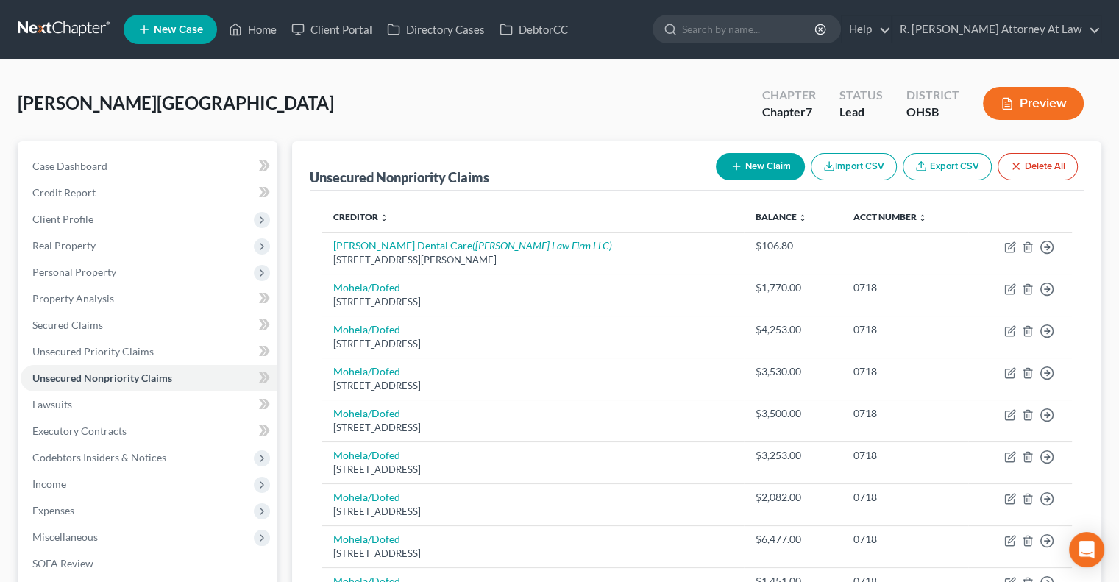
click at [733, 153] on button "New Claim" at bounding box center [760, 166] width 89 height 27
select select "0"
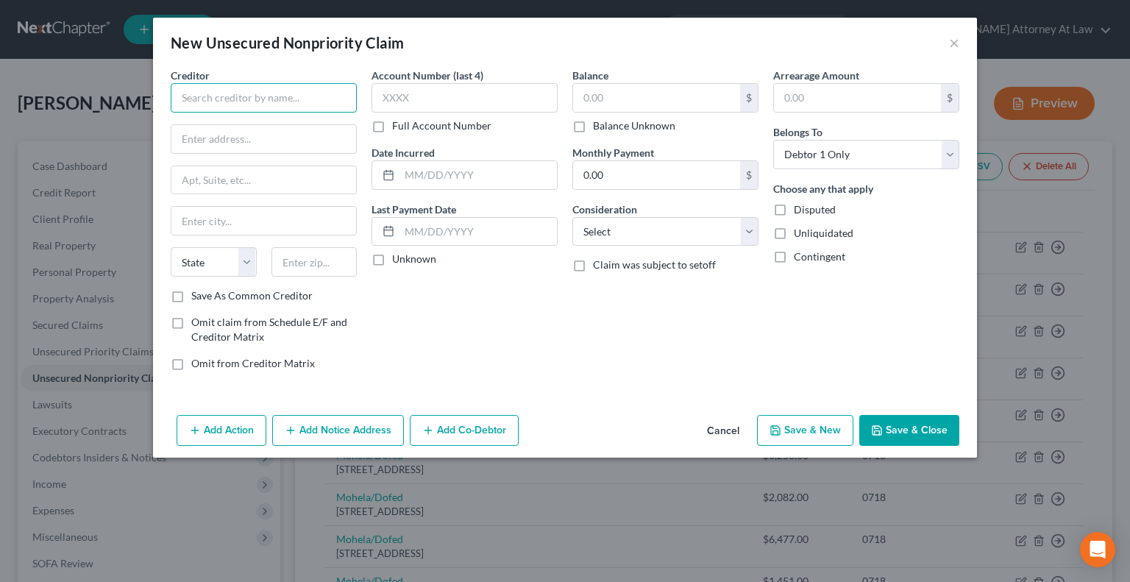
click at [209, 98] on input "text" at bounding box center [264, 97] width 186 height 29
type input "Animal Care Center"
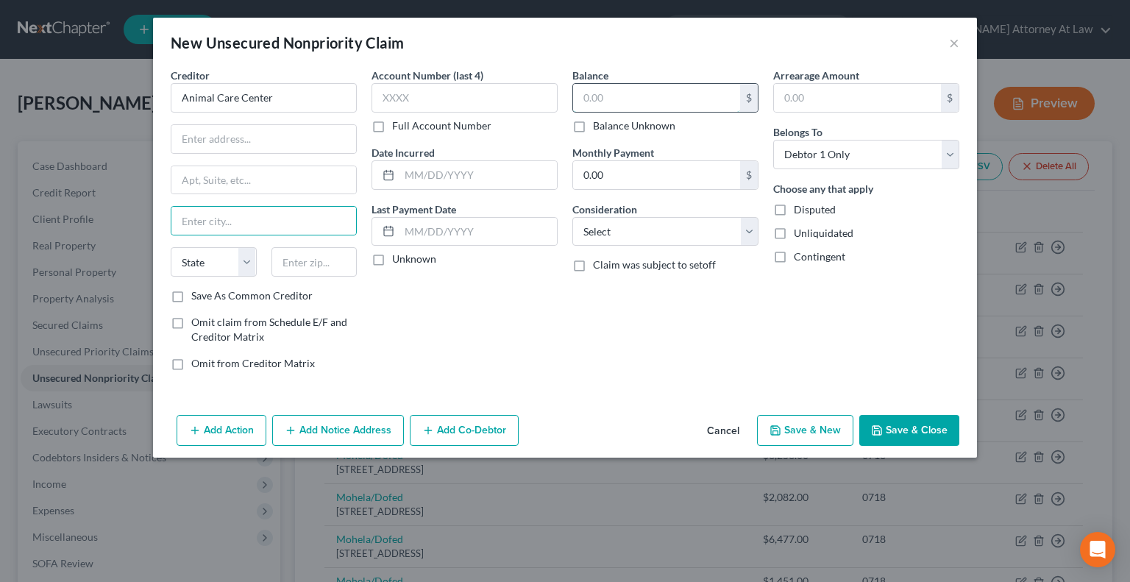
click at [596, 103] on input "text" at bounding box center [656, 98] width 167 height 28
type input "120"
drag, startPoint x: 219, startPoint y: 147, endPoint x: 217, endPoint y: 138, distance: 9.0
click at [219, 147] on input "text" at bounding box center [263, 139] width 185 height 28
type input "4005 Acme Drive"
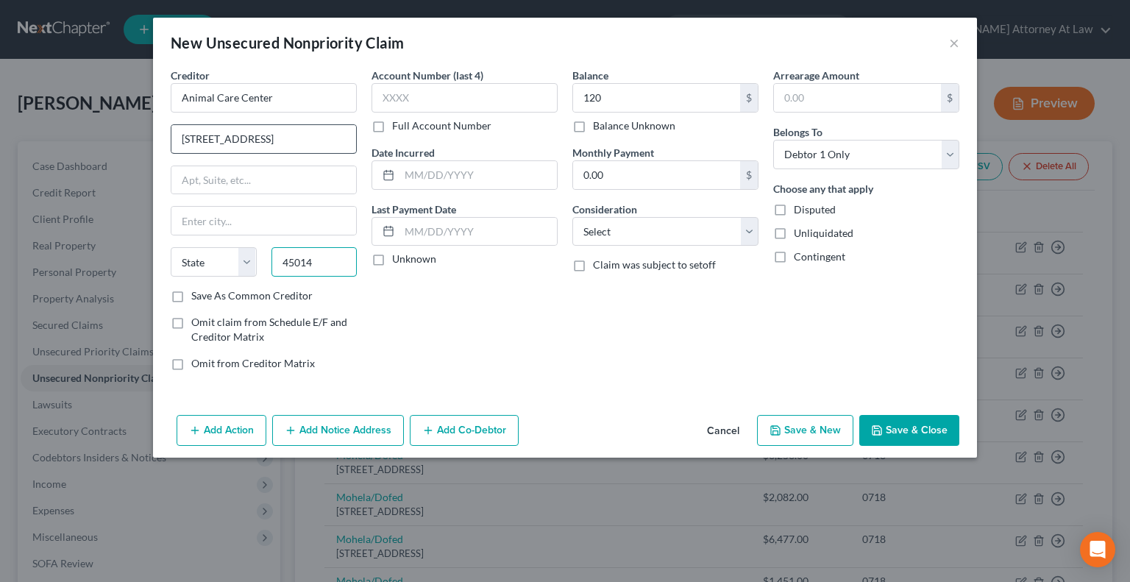
type input "45014"
type input "Fairfield"
select select "36"
type input "2025"
select select "9"
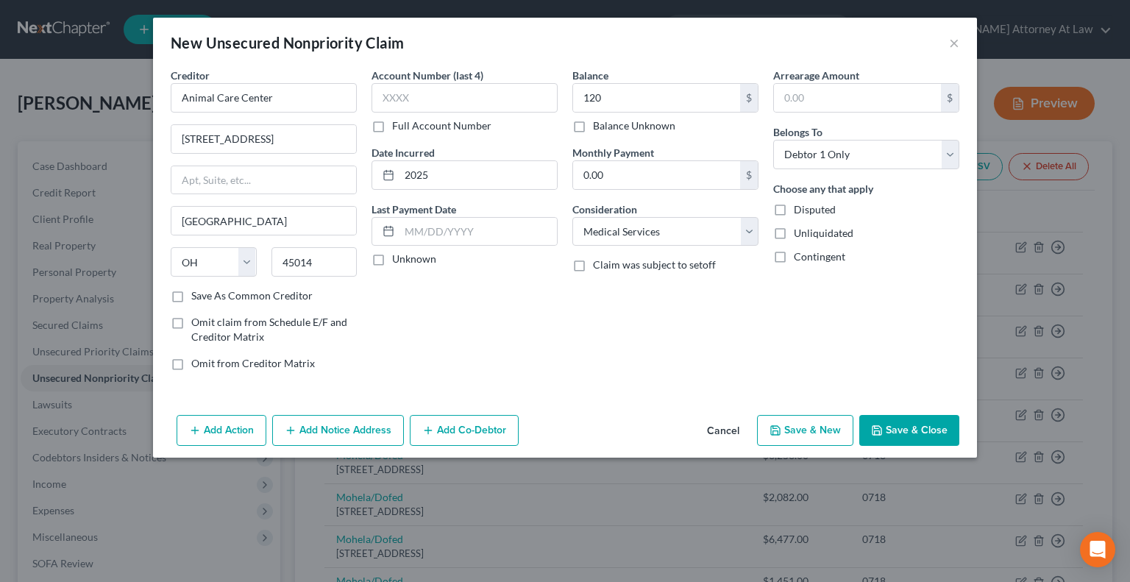
click at [880, 432] on polyline "button" at bounding box center [877, 432] width 5 height 4
type input "120.00"
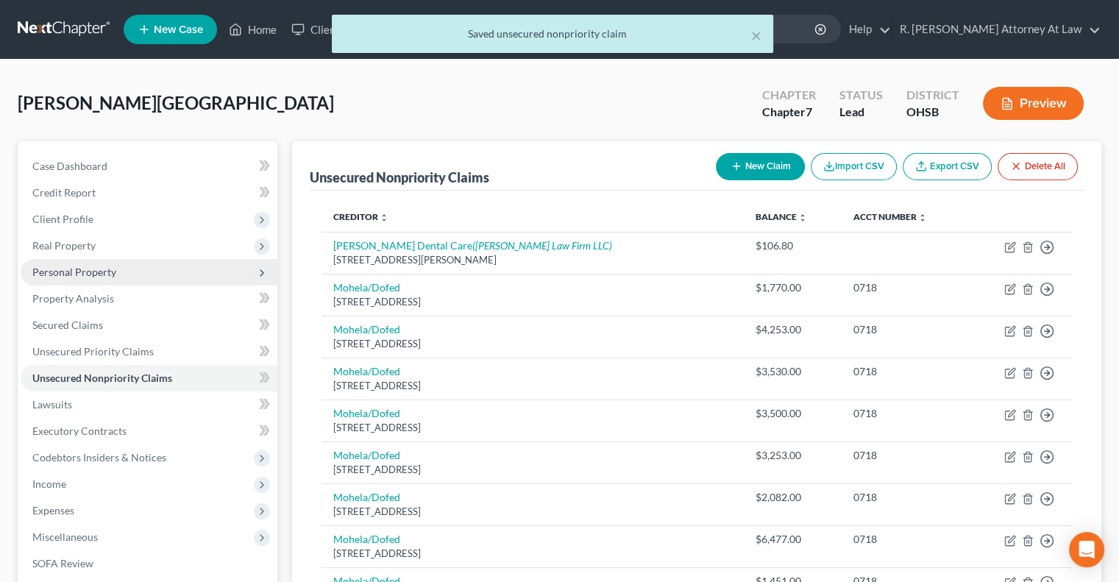
click at [70, 263] on span "Personal Property" at bounding box center [149, 272] width 257 height 26
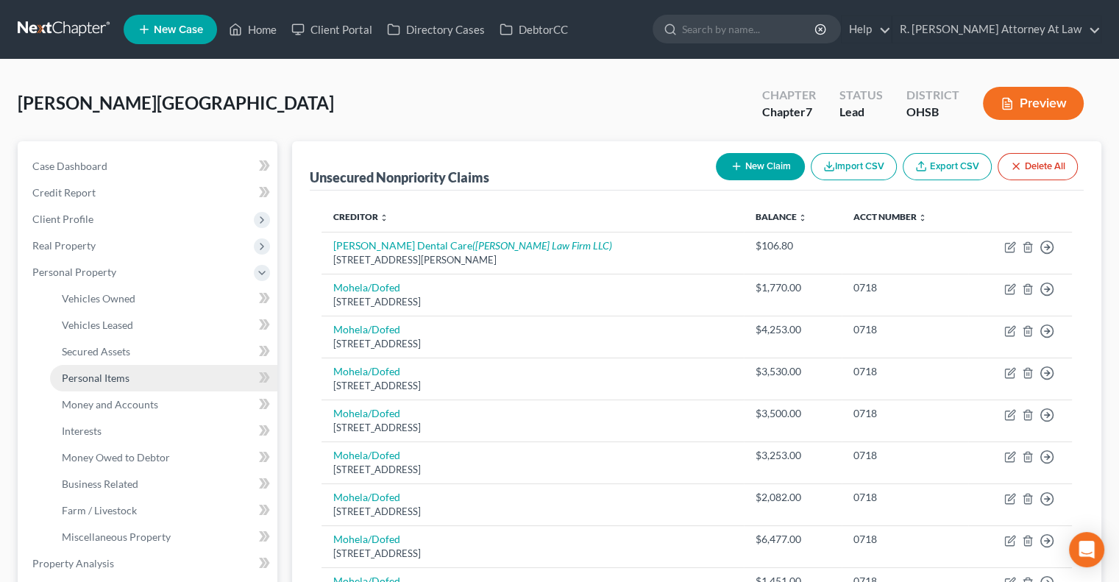
click at [110, 386] on link "Personal Items" at bounding box center [163, 378] width 227 height 26
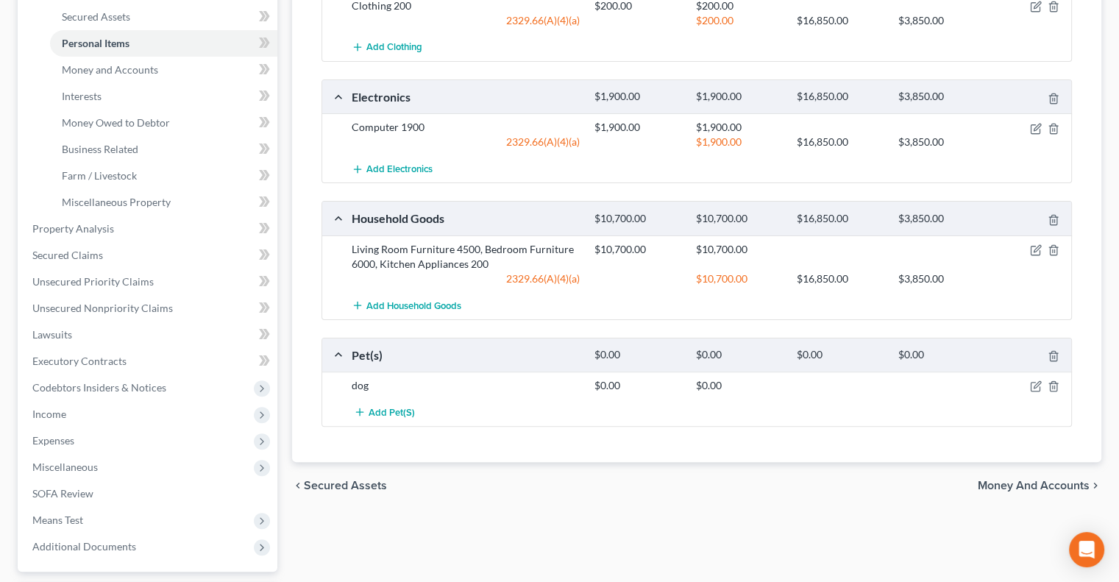
scroll to position [368, 0]
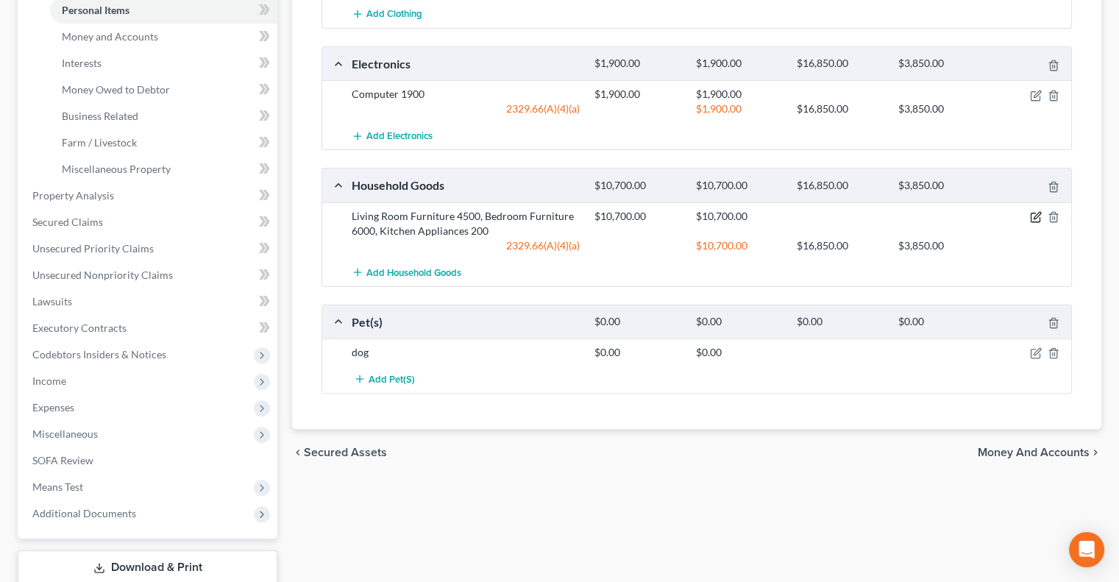
click at [1032, 216] on icon "button" at bounding box center [1036, 217] width 12 height 12
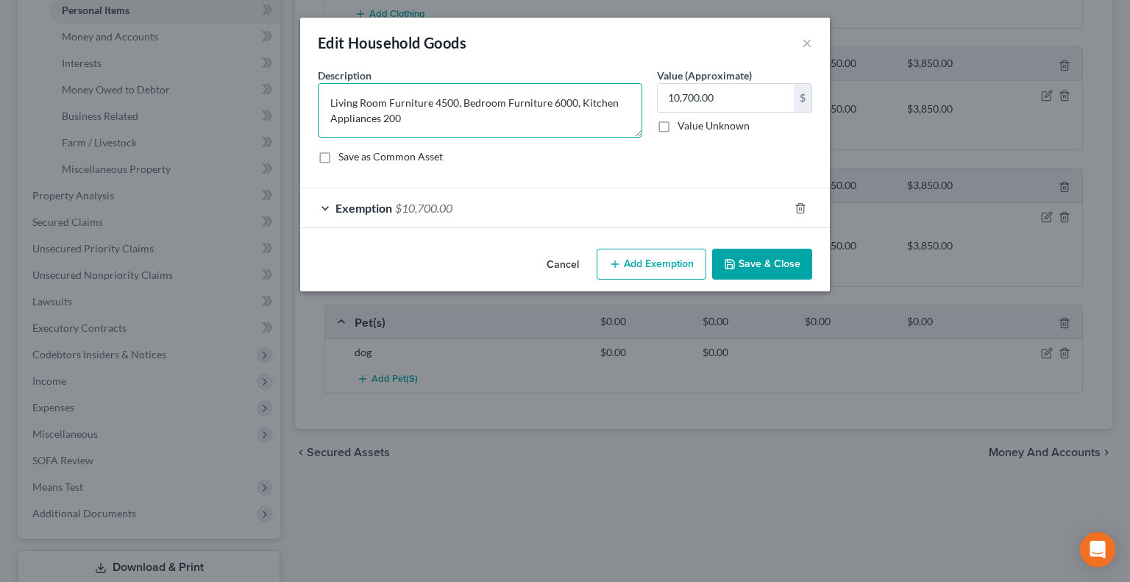
click at [548, 101] on textarea "Living Room Furniture 4500, Bedroom Furniture 6000, Kitchen Appliances 200" at bounding box center [480, 110] width 325 height 54
click at [578, 130] on textarea "Living Room Furniture 4500, Bed, 1000; dresser, 1000; dresser, 1000; night stan…" at bounding box center [480, 110] width 325 height 54
type textarea "Living Room Furniture 4500, Bed, 1000; dresser, 1000; dresser, 1000; night stan…"
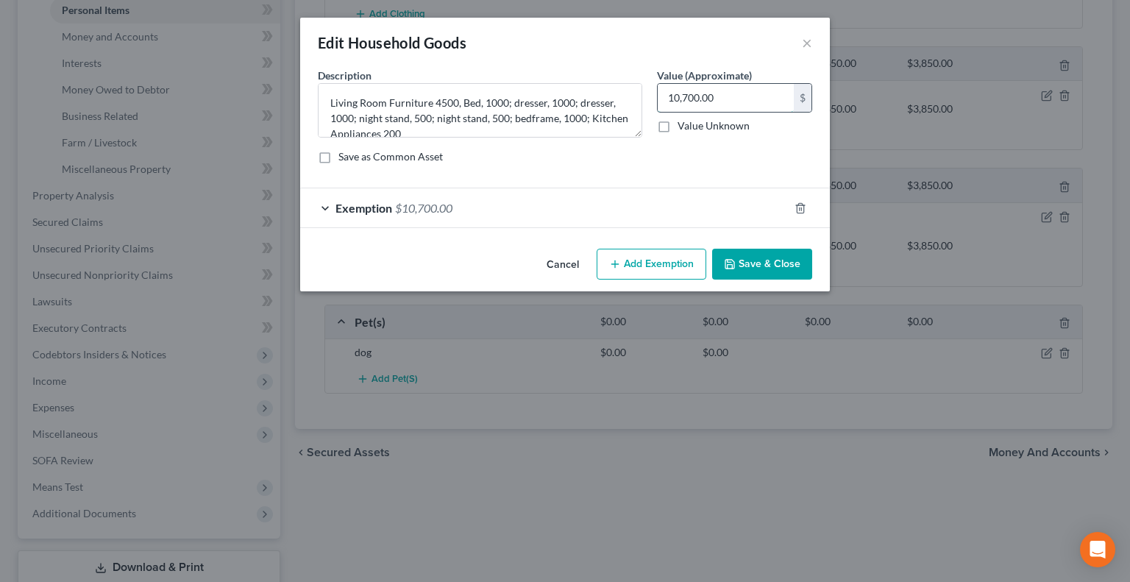
click at [678, 97] on input "10,700.00" at bounding box center [726, 98] width 136 height 28
type input "9,700"
click at [734, 267] on icon "button" at bounding box center [730, 264] width 9 height 9
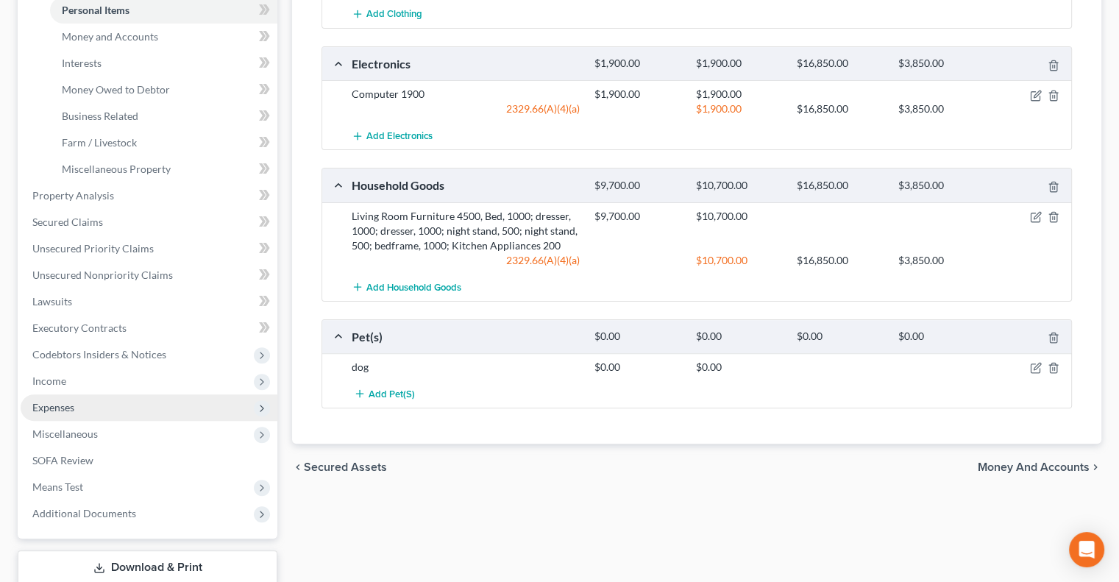
click at [56, 401] on span "Expenses" at bounding box center [53, 407] width 42 height 13
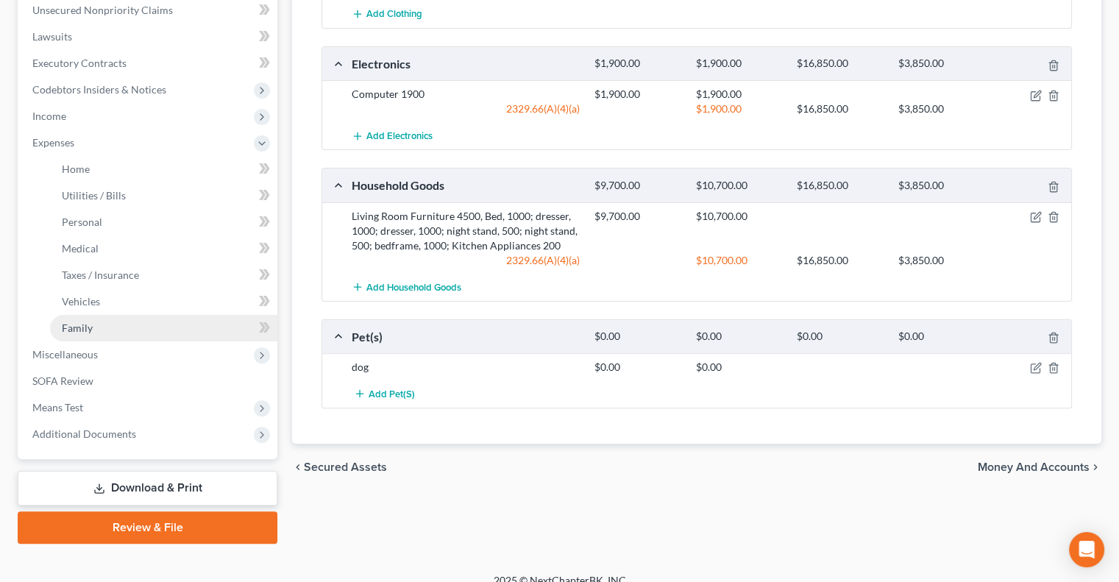
click at [85, 323] on span "Family" at bounding box center [77, 328] width 31 height 13
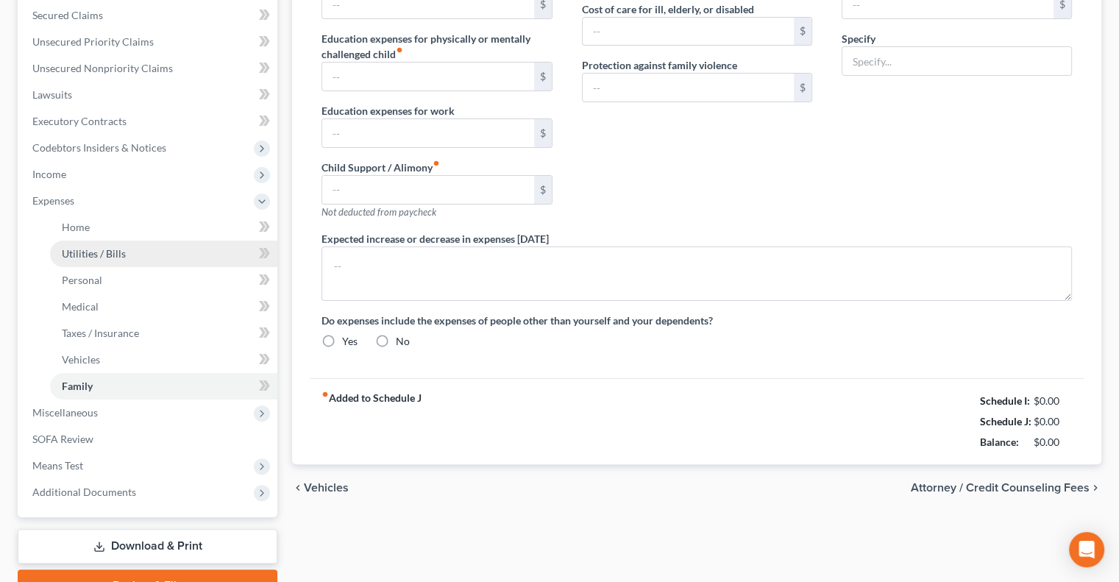
type input "0.00"
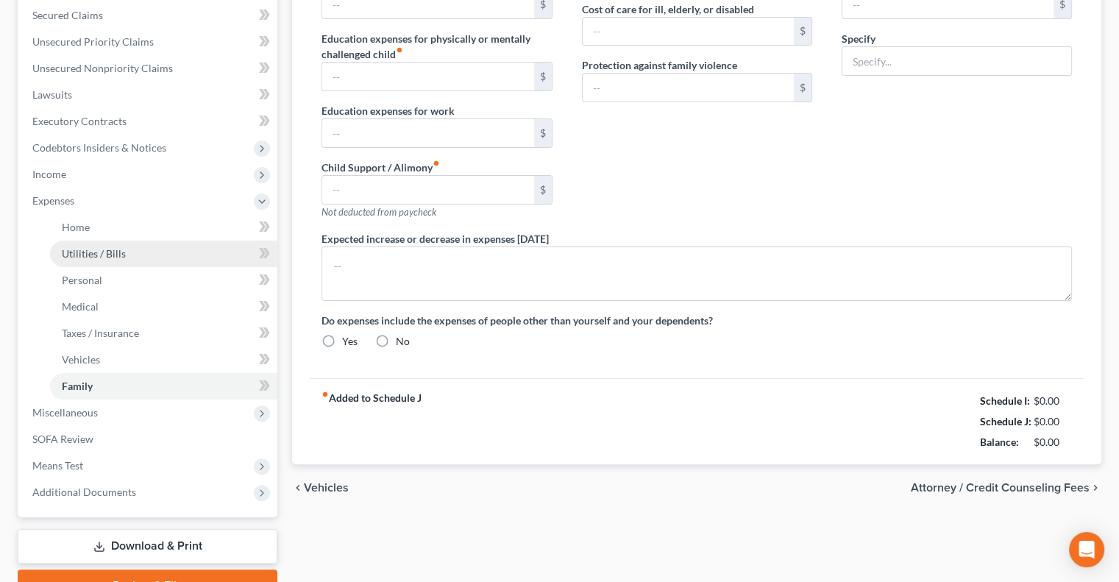
type input "0.00"
type input "190.00"
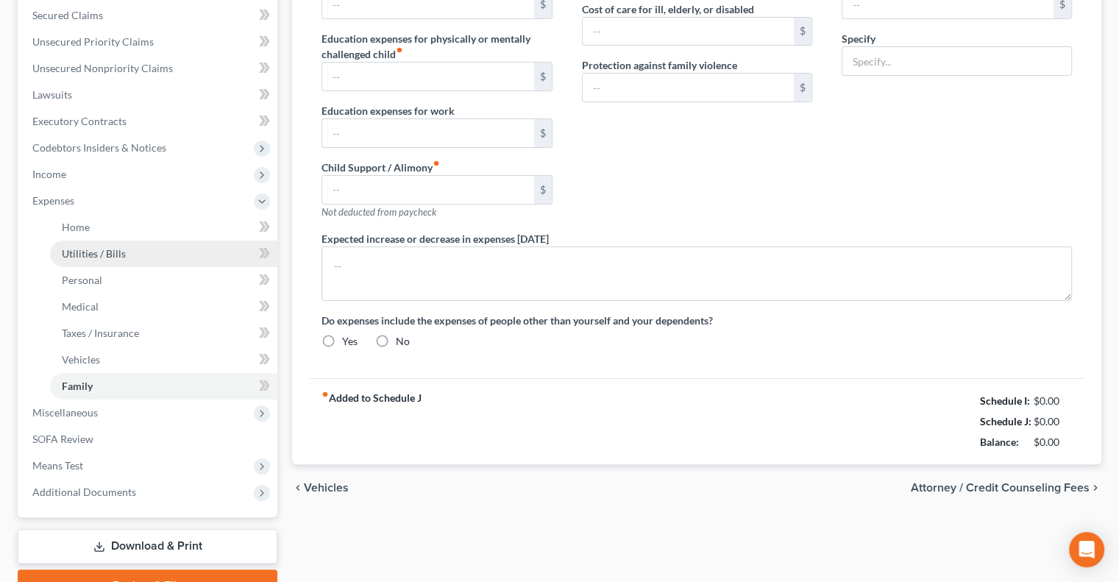
type input "Storage Unit 90, Dog, 100"
type textarea "Debtor in school at Good Samaritan College of Nursing/"
radio input "true"
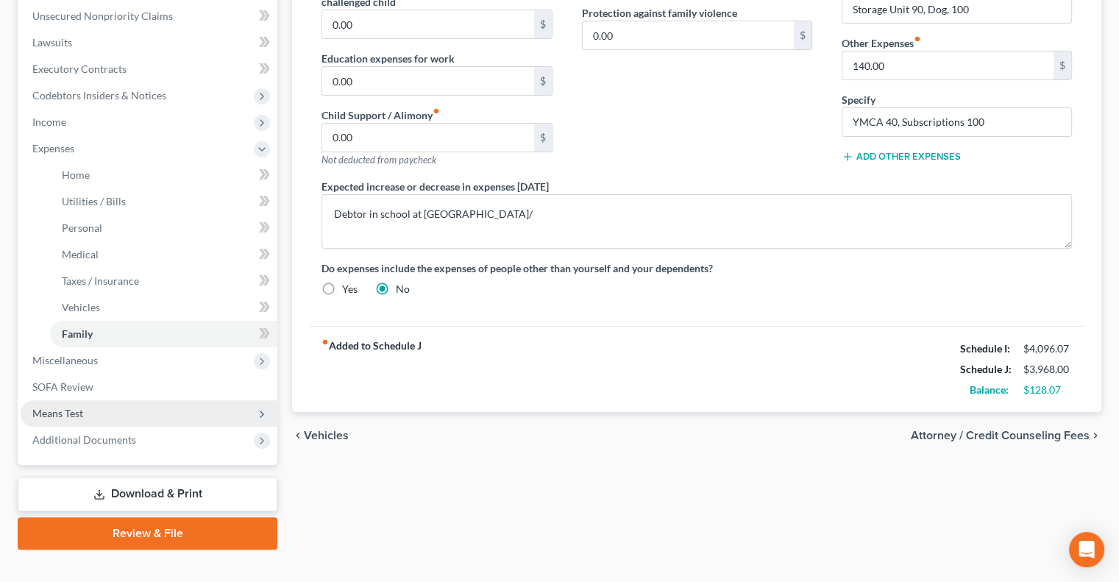
scroll to position [368, 0]
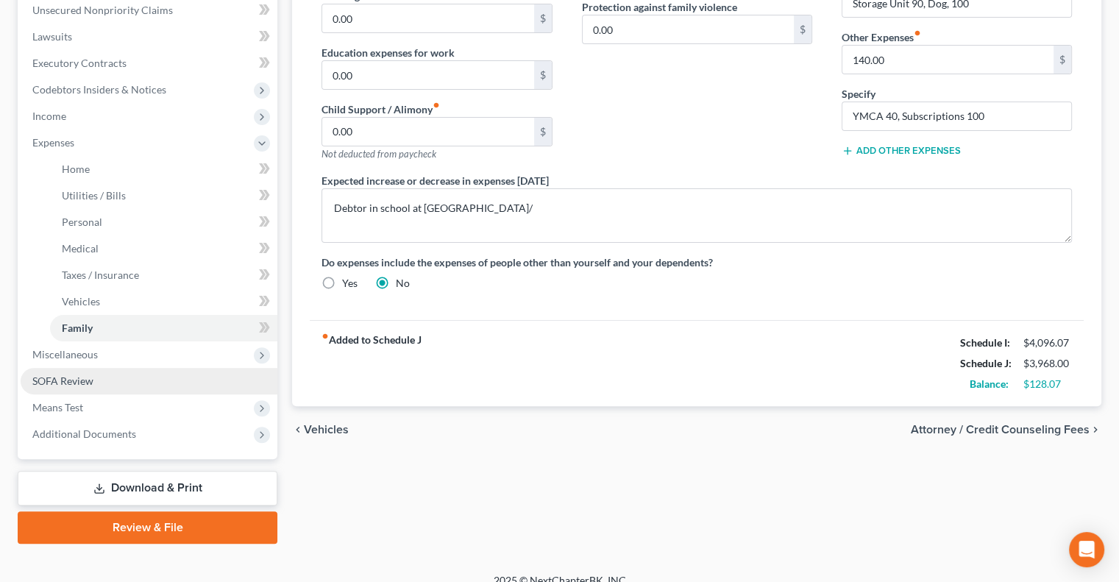
click at [52, 377] on span "SOFA Review" at bounding box center [62, 381] width 61 height 13
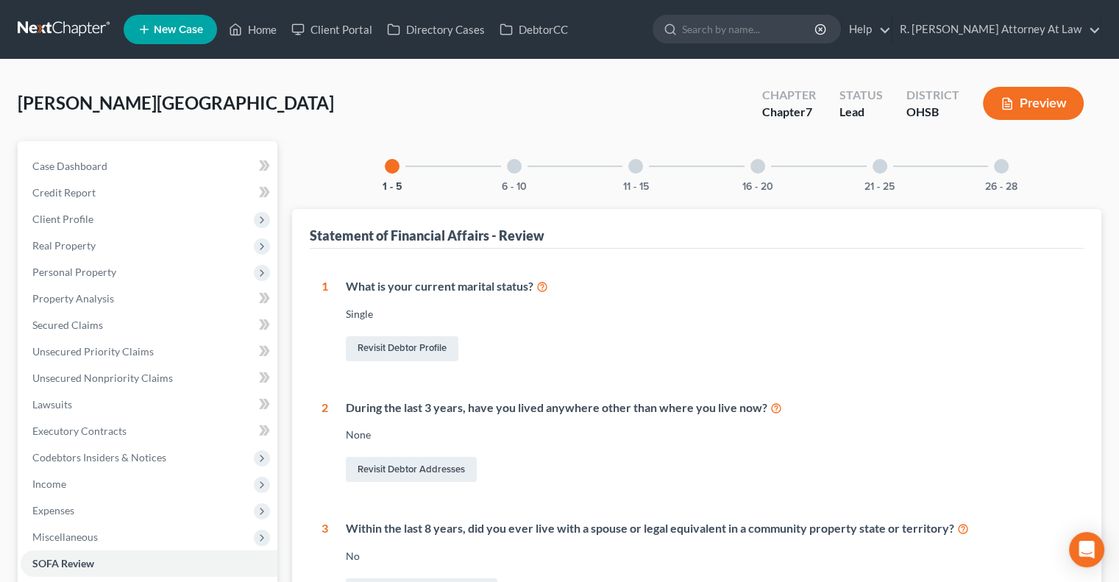
click at [756, 166] on div at bounding box center [758, 166] width 15 height 15
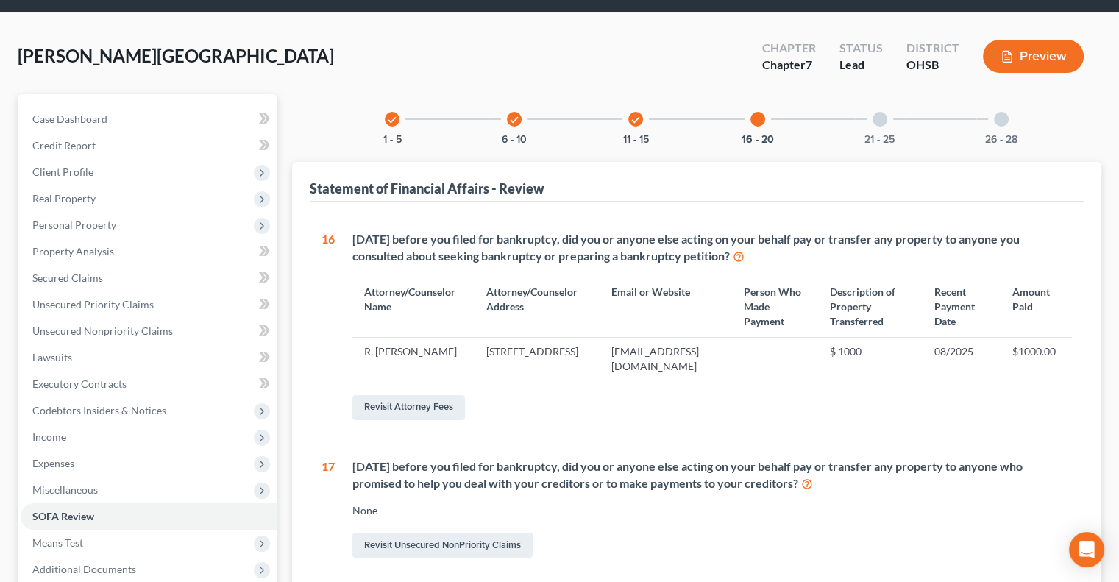
scroll to position [74, 0]
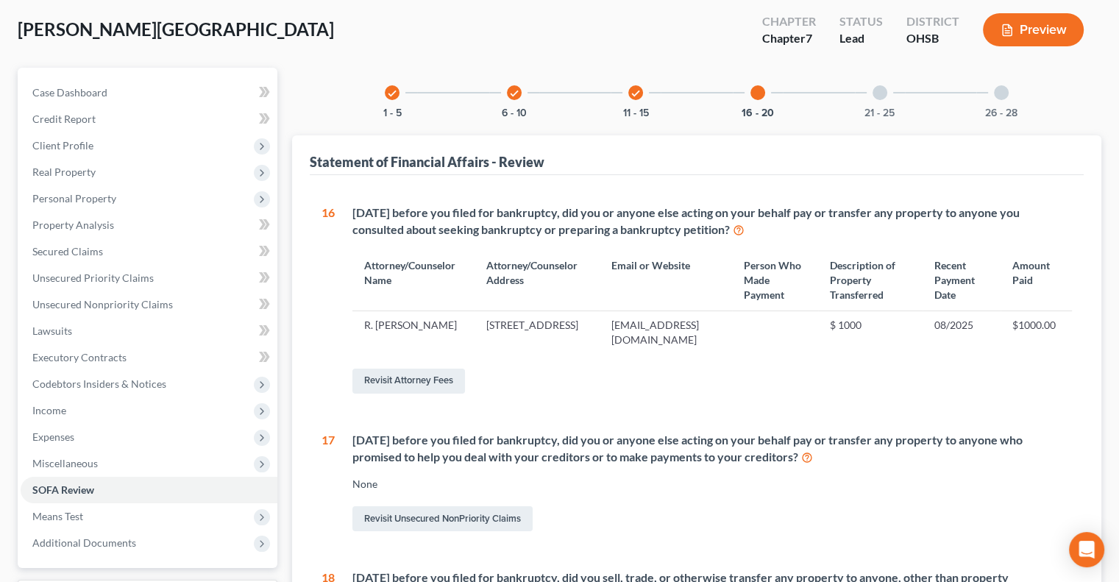
click at [884, 93] on div at bounding box center [880, 92] width 15 height 15
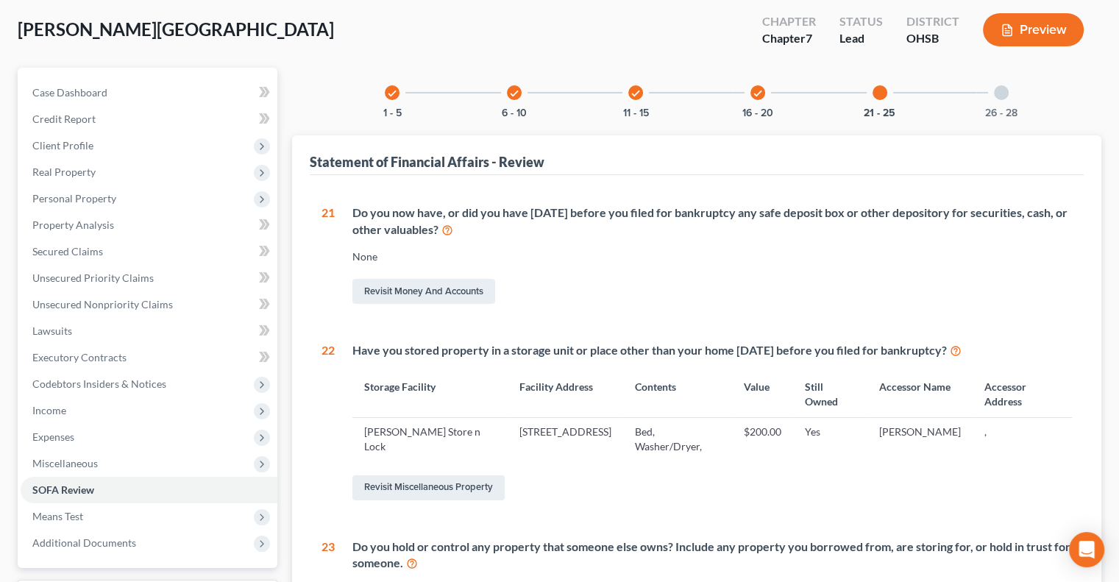
click at [1005, 92] on div at bounding box center [1001, 92] width 15 height 15
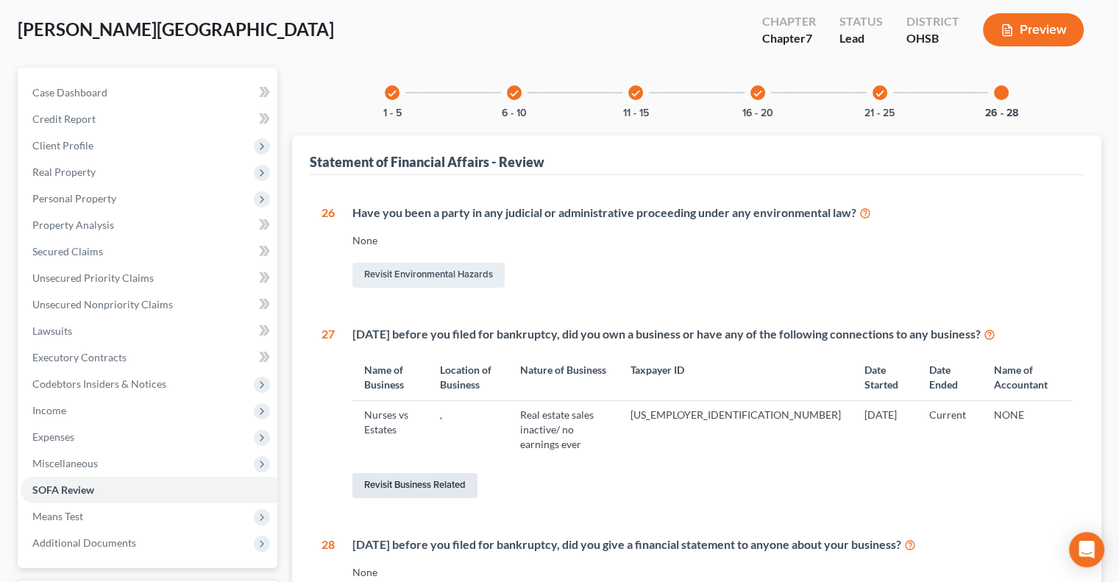
click at [428, 473] on link "Revisit Business Related" at bounding box center [414, 485] width 125 height 25
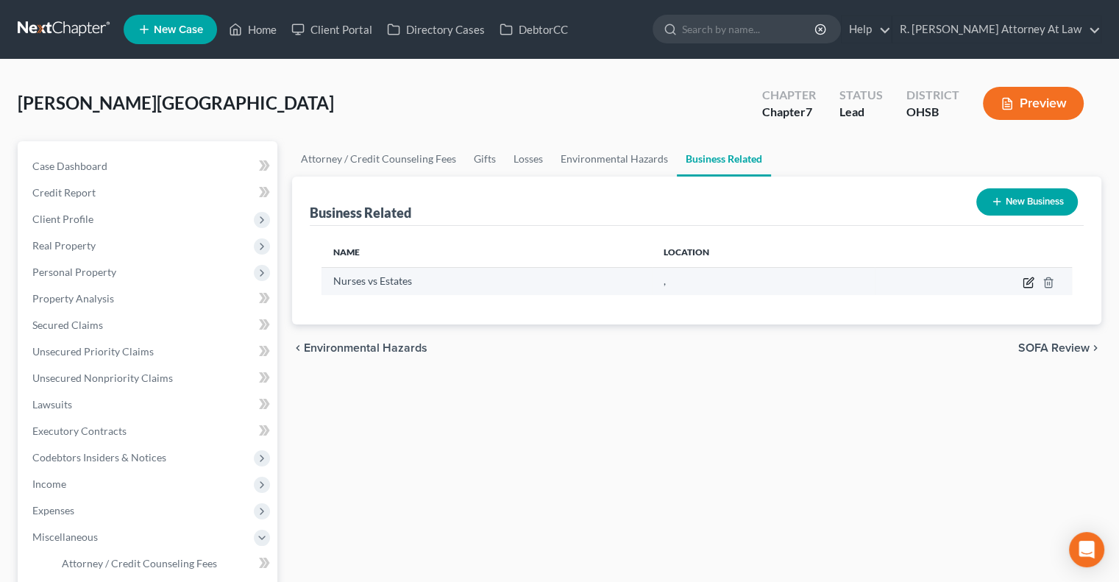
click at [1030, 283] on icon "button" at bounding box center [1029, 283] width 12 height 12
select select "member"
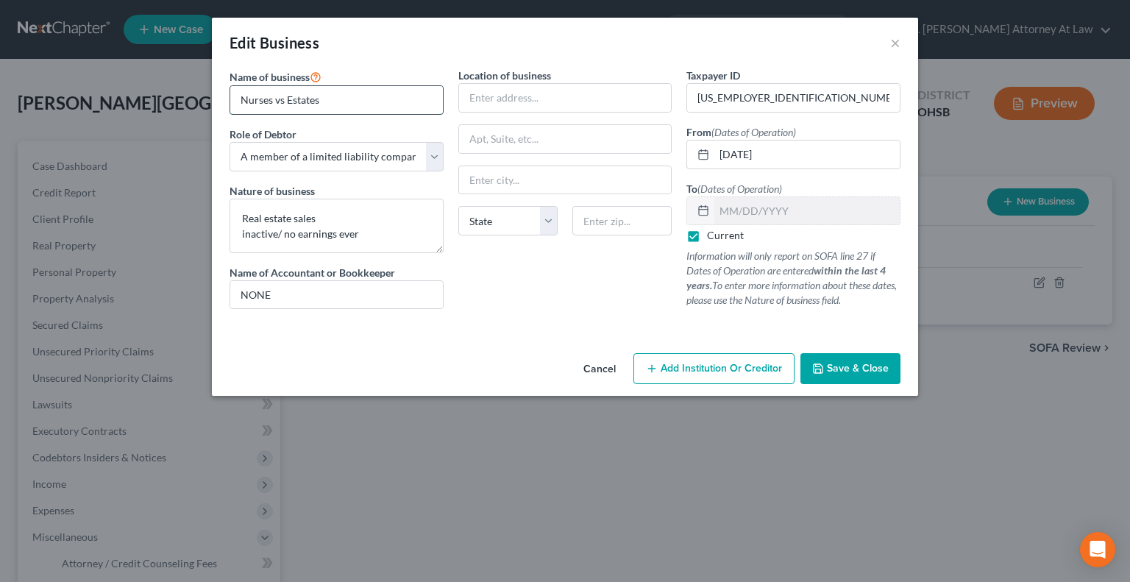
click at [323, 103] on input "Nurses vs Estates" at bounding box center [336, 100] width 213 height 28
type input "Nurses vs Estates LLC"
click at [844, 366] on span "Save & Close" at bounding box center [858, 368] width 62 height 13
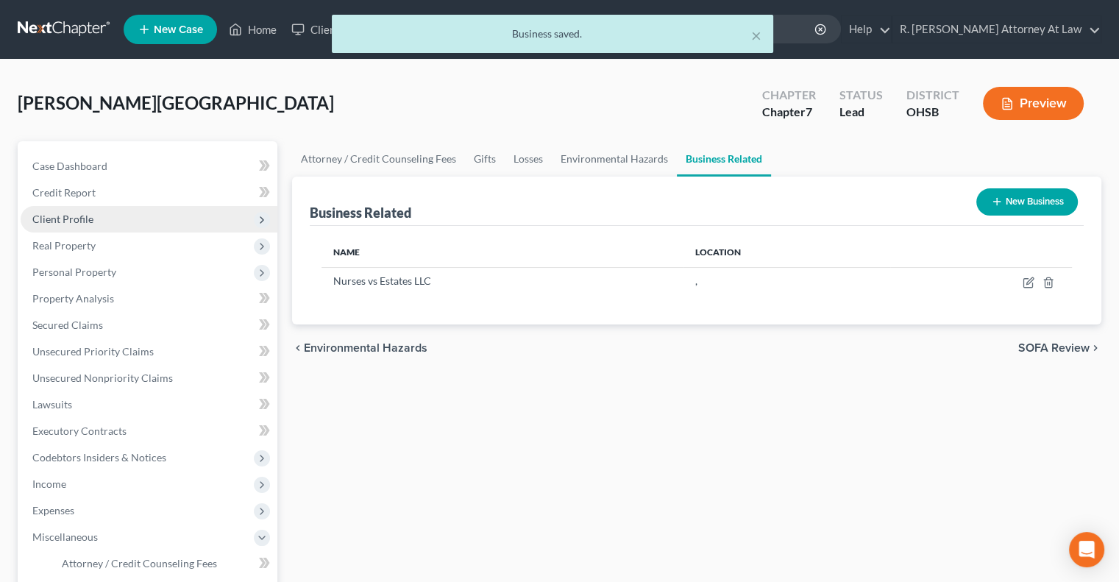
click at [36, 219] on span "Client Profile" at bounding box center [62, 219] width 61 height 13
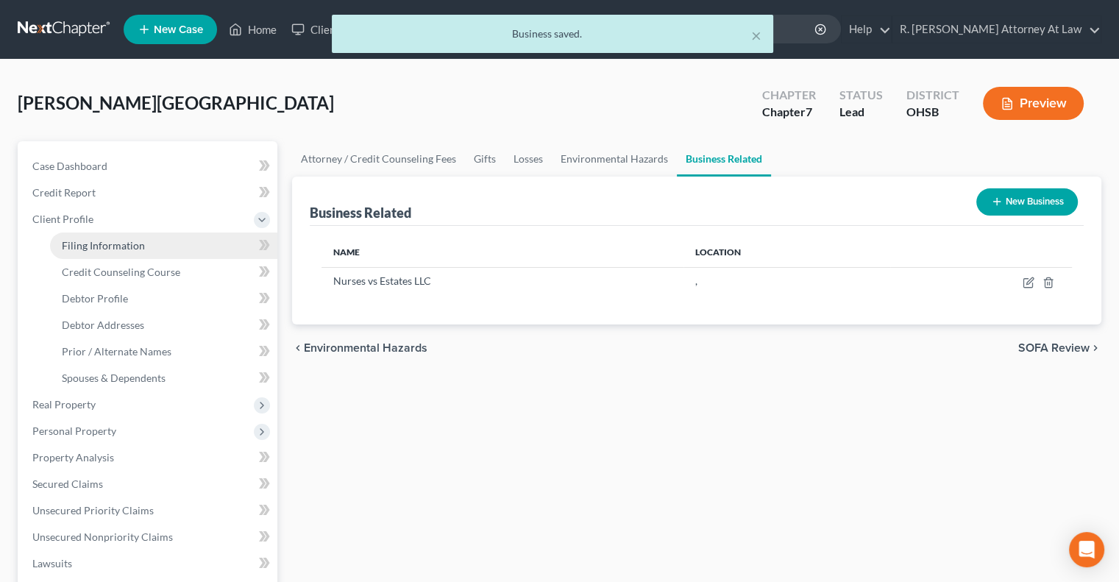
click at [84, 239] on span "Filing Information" at bounding box center [103, 245] width 83 height 13
select select "1"
select select "0"
select select "36"
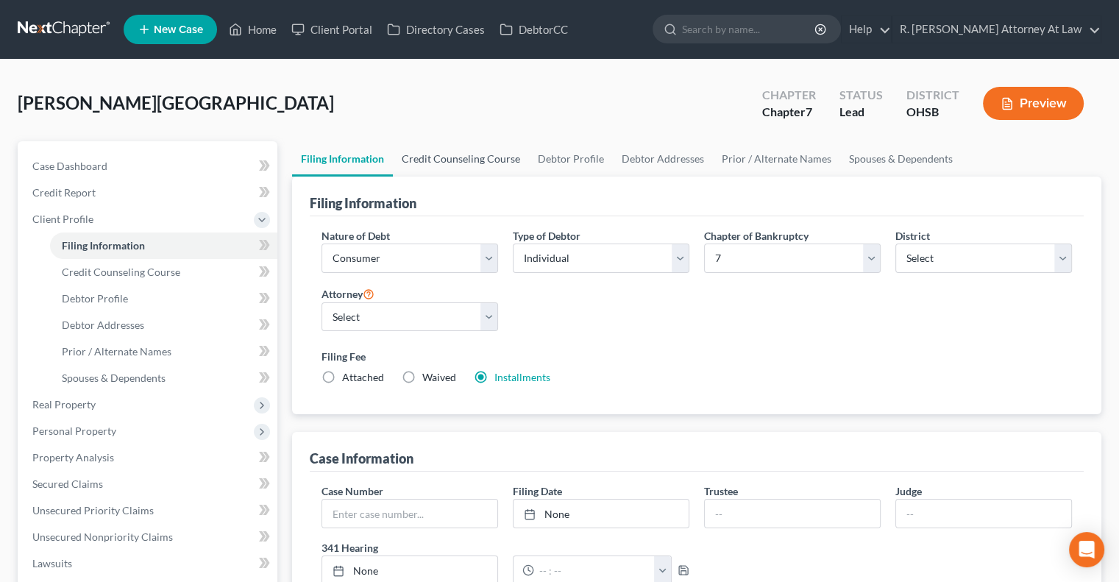
click at [486, 159] on link "Credit Counseling Course" at bounding box center [461, 158] width 136 height 35
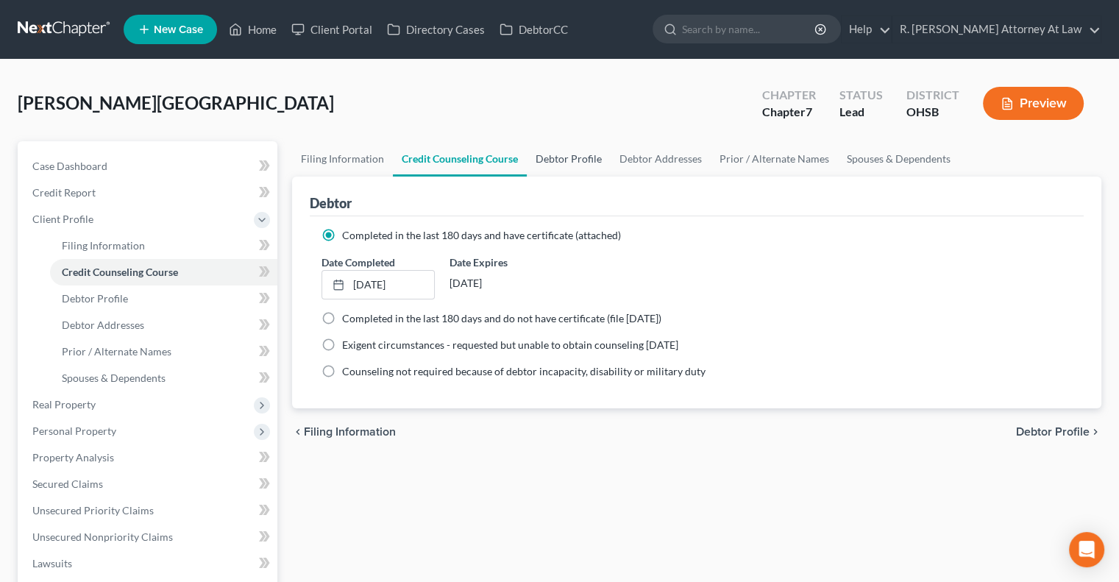
click at [553, 156] on link "Debtor Profile" at bounding box center [569, 158] width 84 height 35
select select "0"
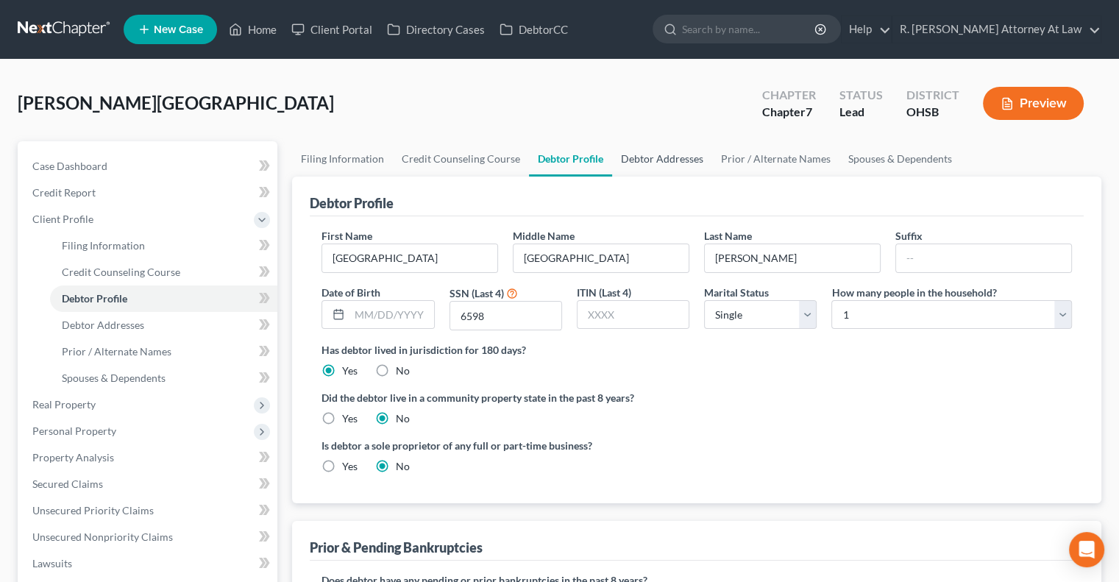
click at [666, 153] on link "Debtor Addresses" at bounding box center [662, 158] width 100 height 35
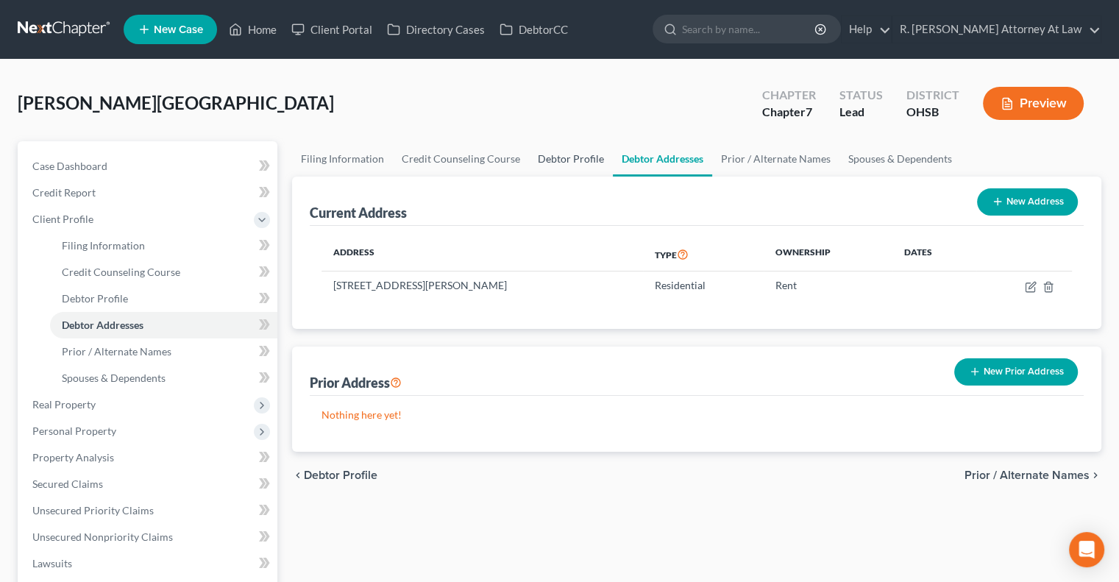
click at [570, 160] on link "Debtor Profile" at bounding box center [571, 158] width 84 height 35
select select "0"
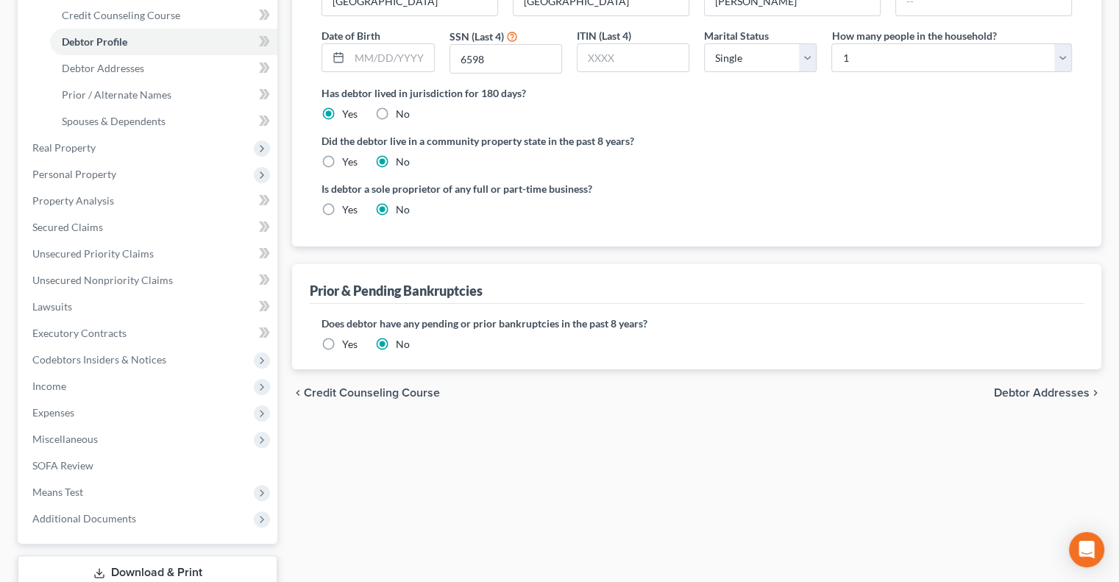
scroll to position [358, 0]
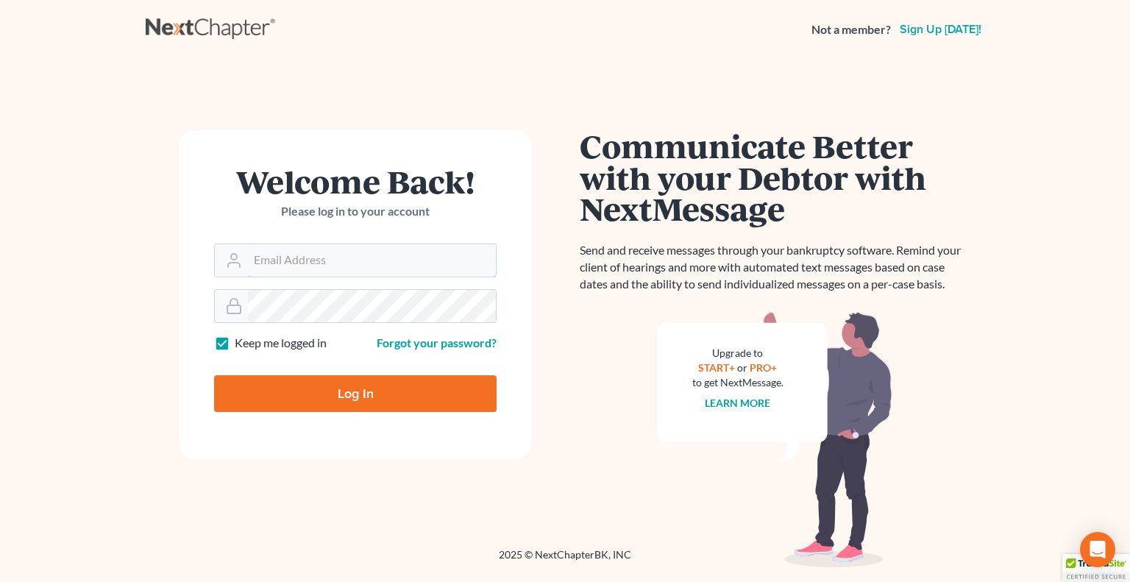
type input "[EMAIL_ADDRESS][DOMAIN_NAME]"
click at [333, 390] on input "Log In" at bounding box center [355, 393] width 283 height 37
type input "Thinking..."
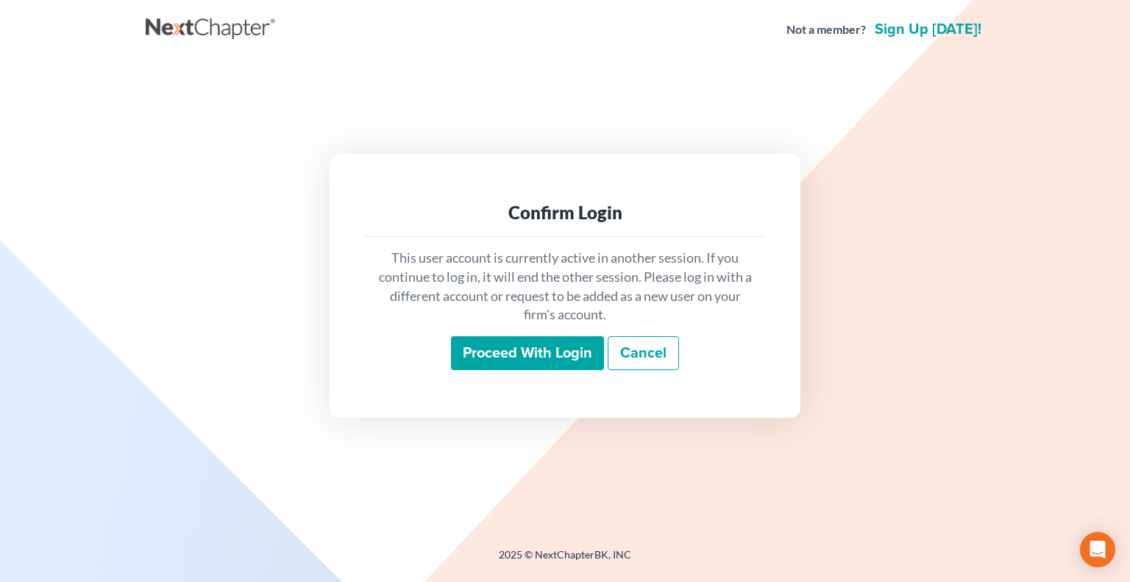
click at [536, 347] on input "Proceed with login" at bounding box center [527, 353] width 153 height 34
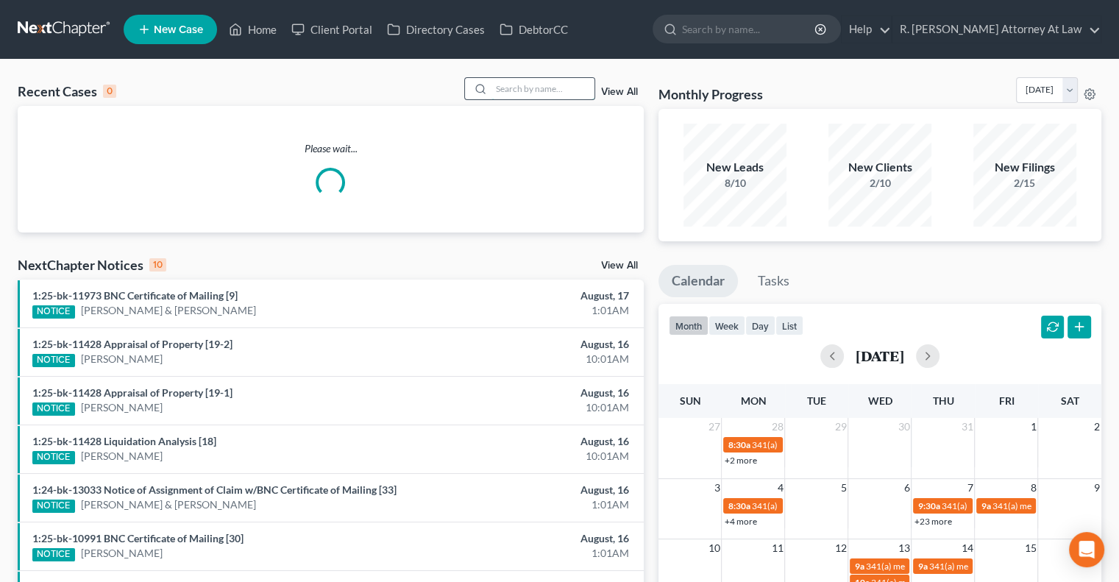
click at [514, 87] on input "search" at bounding box center [543, 88] width 103 height 21
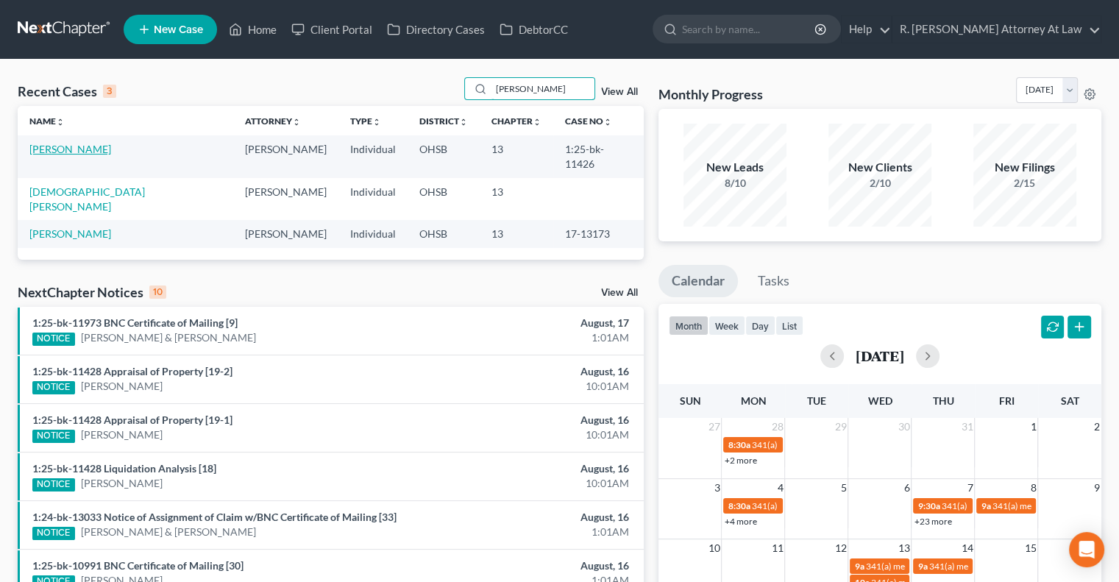
type input "[PERSON_NAME]"
click at [51, 151] on link "[PERSON_NAME]" at bounding box center [70, 149] width 82 height 13
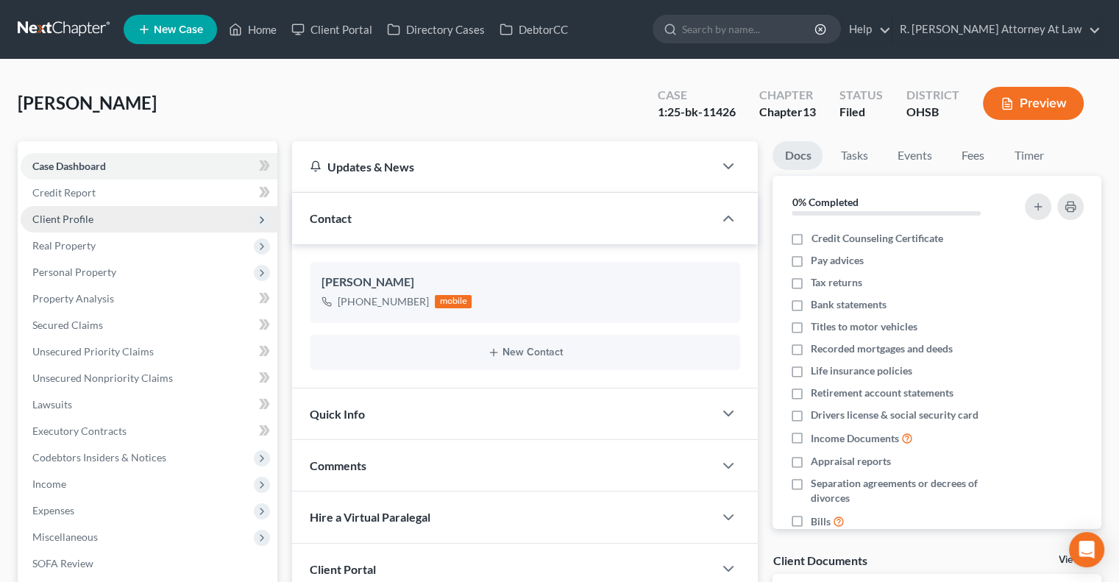
click at [60, 219] on span "Client Profile" at bounding box center [62, 219] width 61 height 13
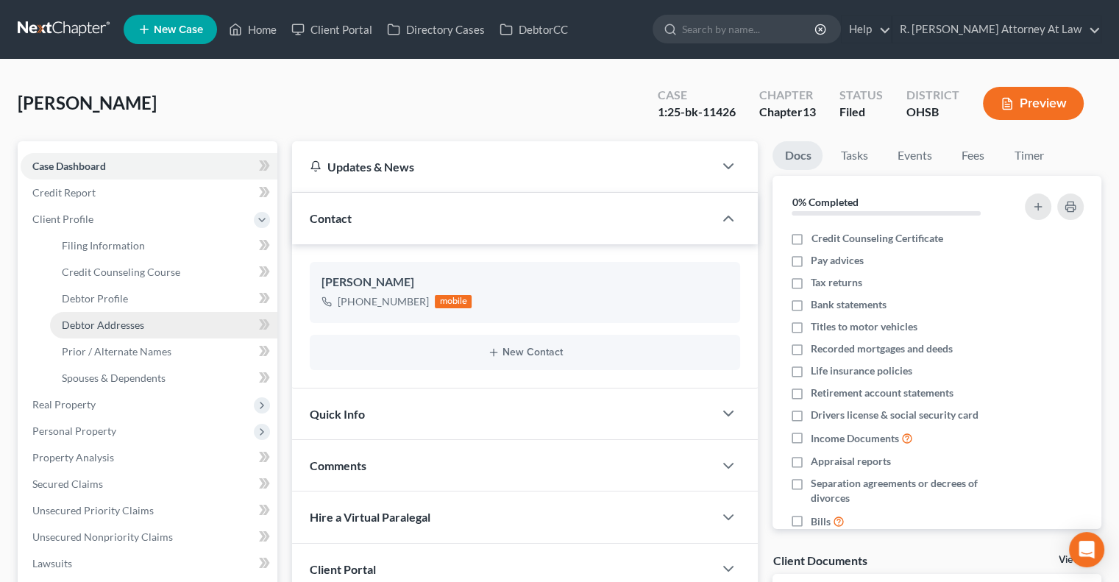
click at [75, 326] on span "Debtor Addresses" at bounding box center [103, 325] width 82 height 13
